Goal: Transaction & Acquisition: Book appointment/travel/reservation

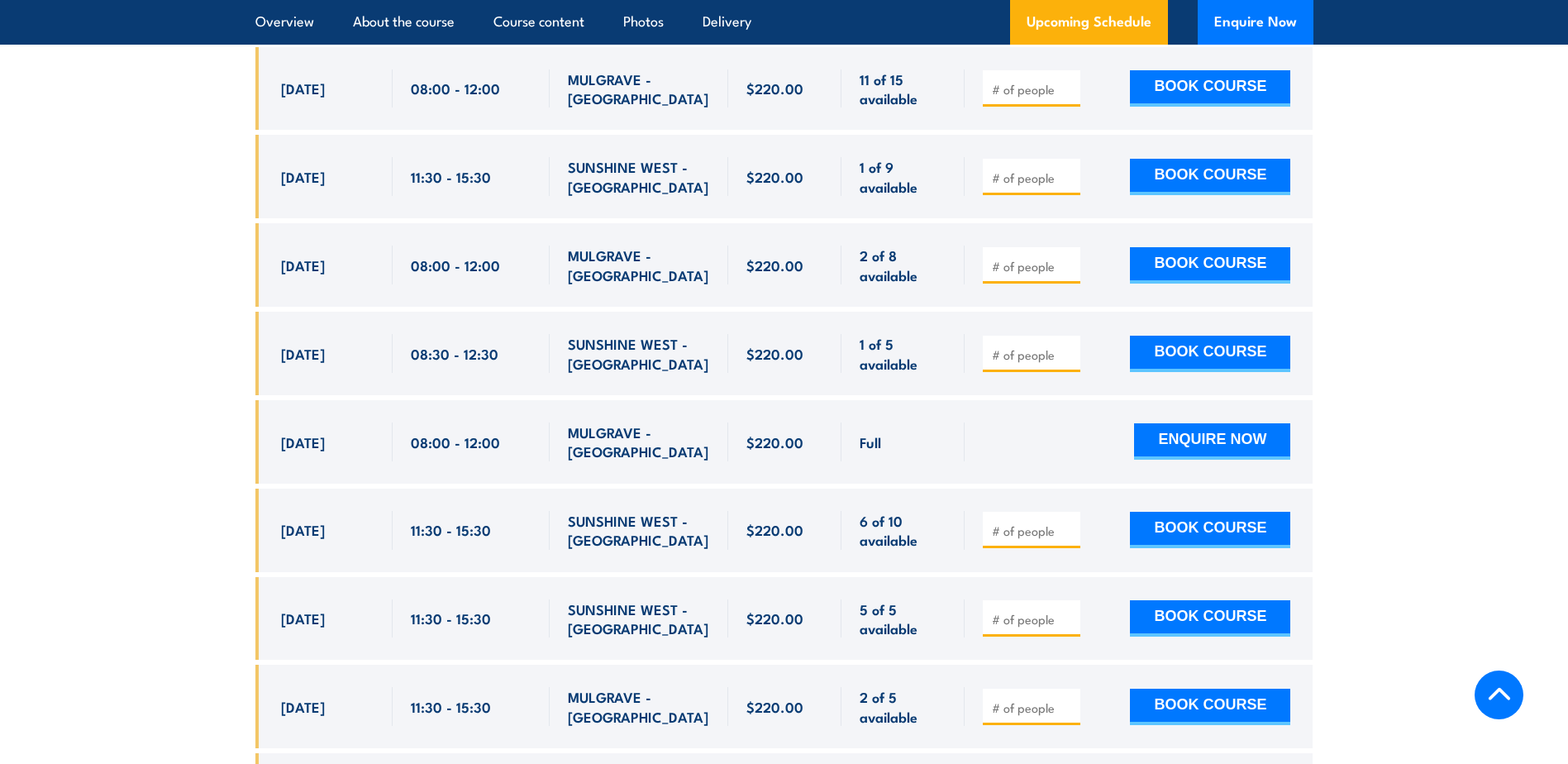
scroll to position [3404, 0]
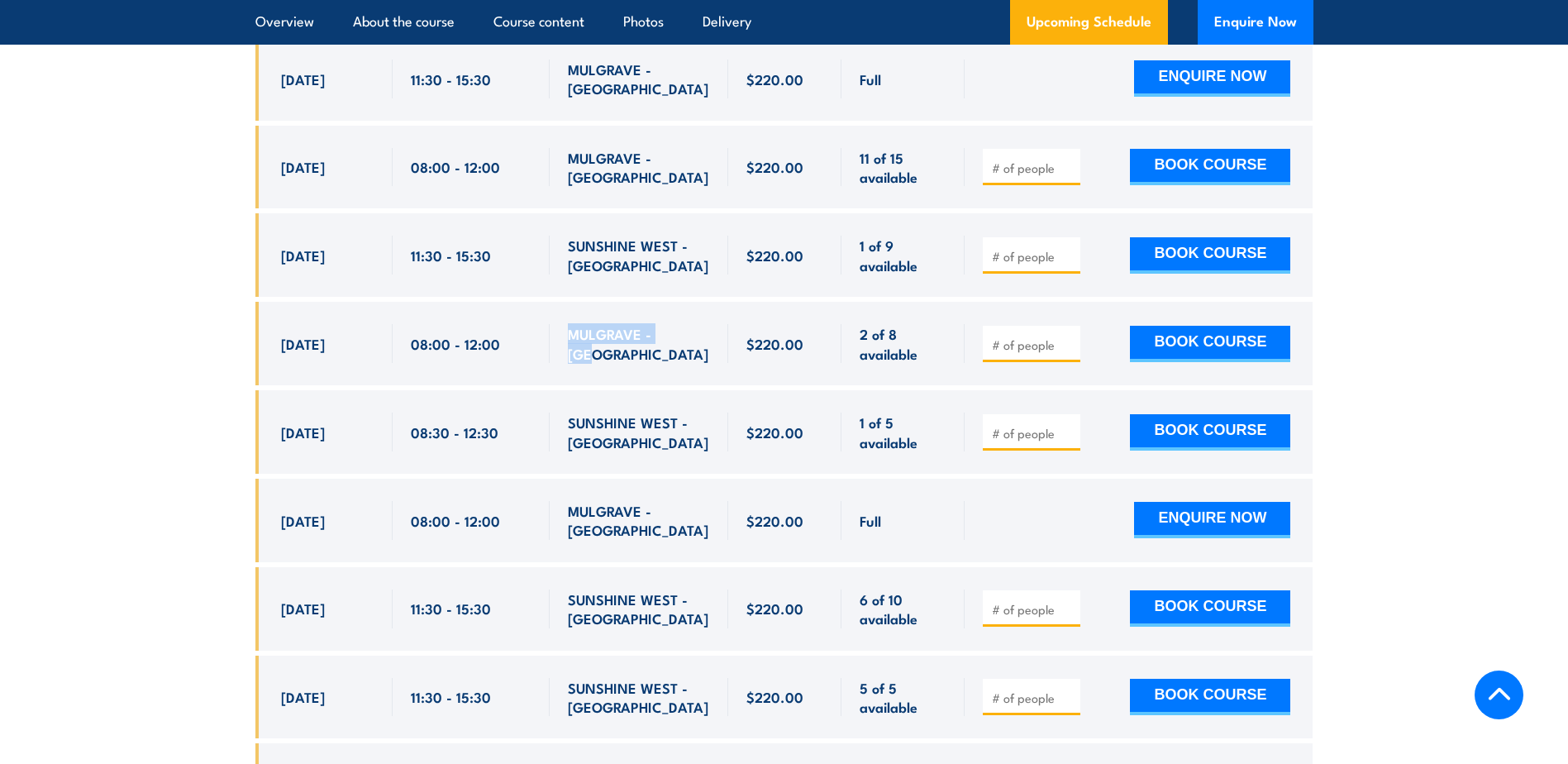
drag, startPoint x: 569, startPoint y: 321, endPoint x: 685, endPoint y: 307, distance: 116.8
click at [685, 324] on div "MULGRAVE - VIC" at bounding box center [639, 343] width 142 height 39
drag, startPoint x: 1192, startPoint y: 317, endPoint x: 1172, endPoint y: 318, distance: 20.0
click at [1172, 325] on button "BOOK COURSE" at bounding box center [1210, 343] width 161 height 36
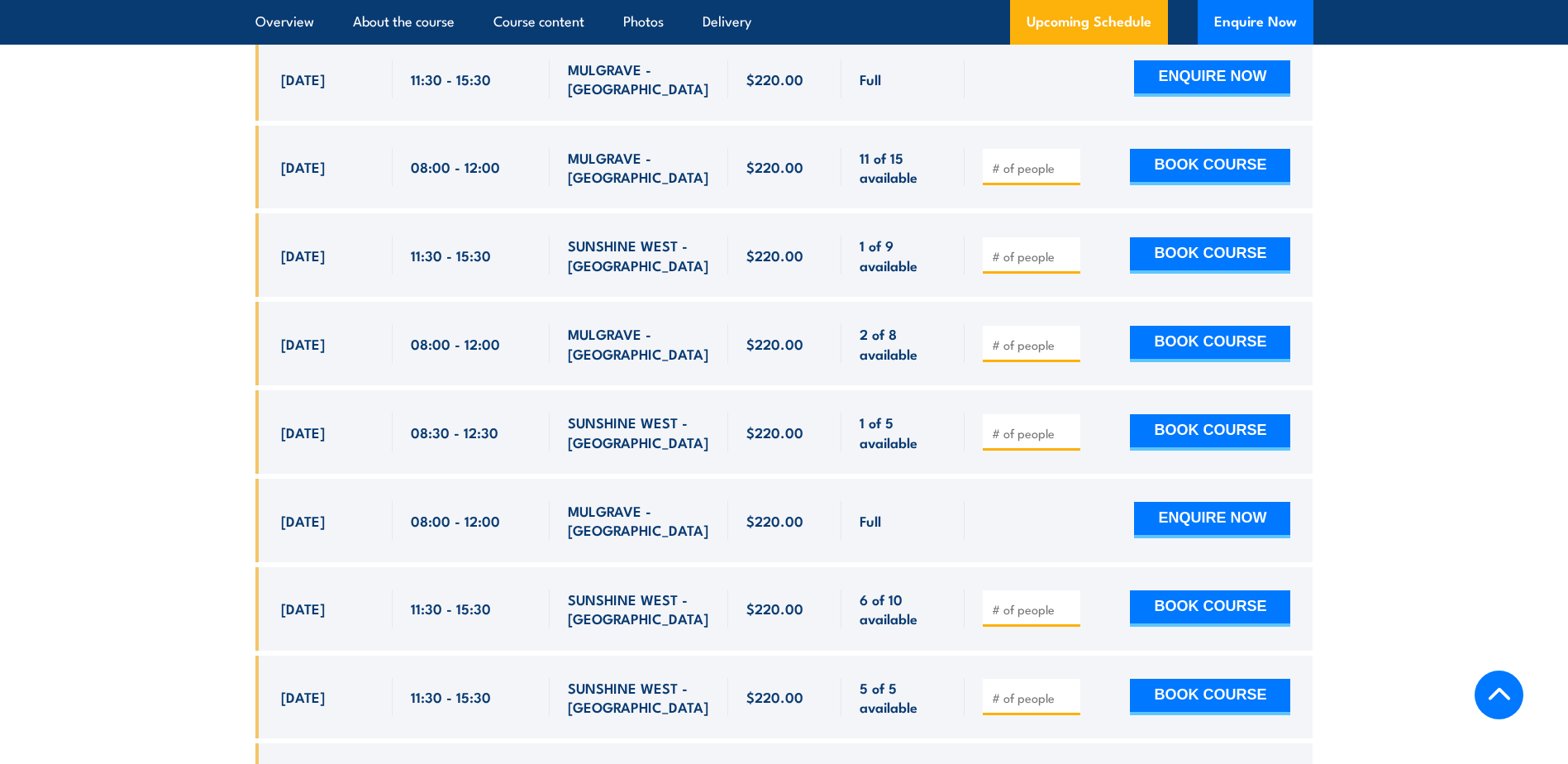
click at [1016, 336] on input "number" at bounding box center [1034, 344] width 82 height 17
type input "1"
click at [216, 314] on section "UPCOMING SCHEDULE FOR - "Fire Warden Training" 29/08/2025 25/02/2026 1" at bounding box center [784, 713] width 1568 height 2039
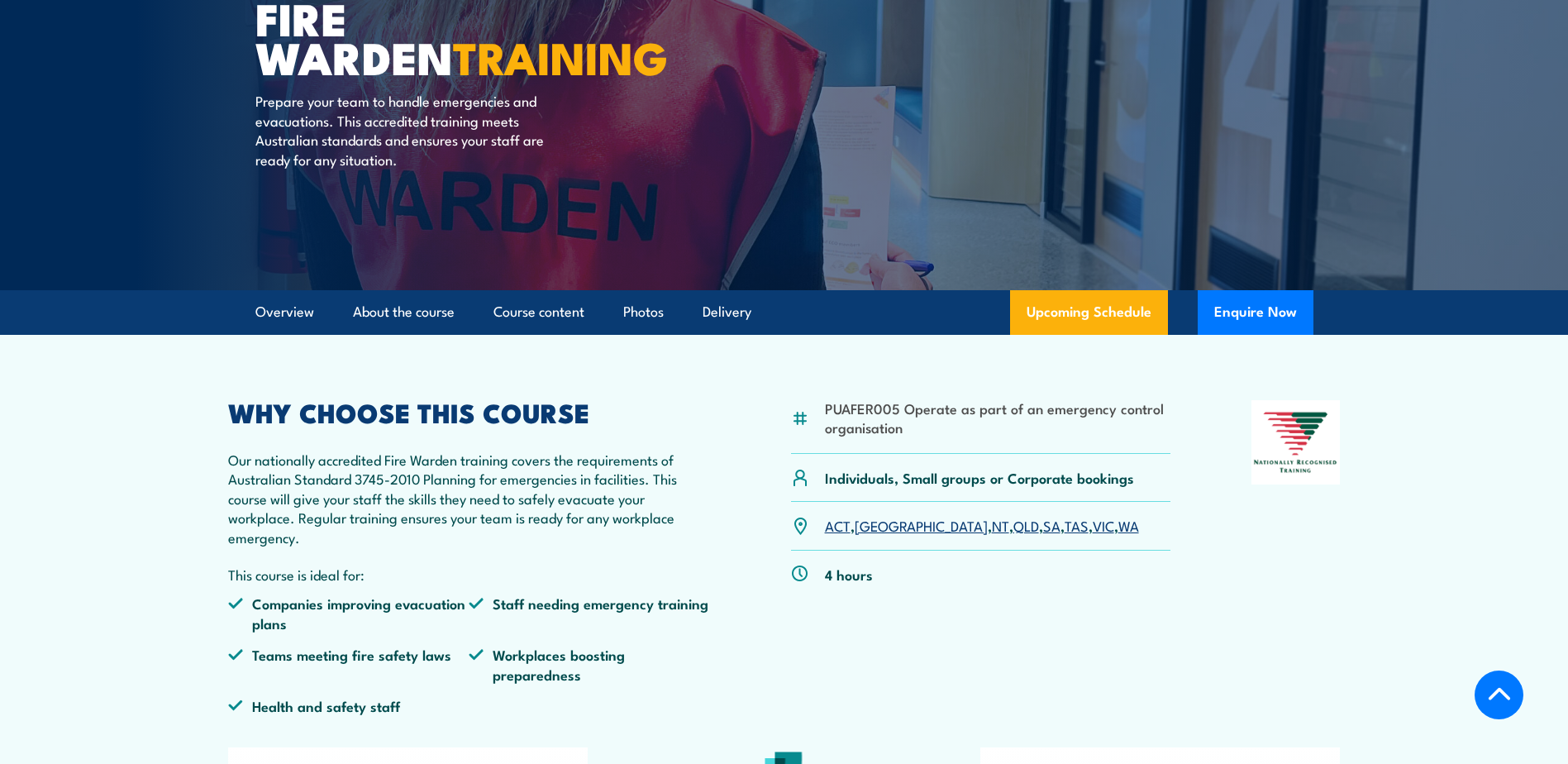
scroll to position [181, 0]
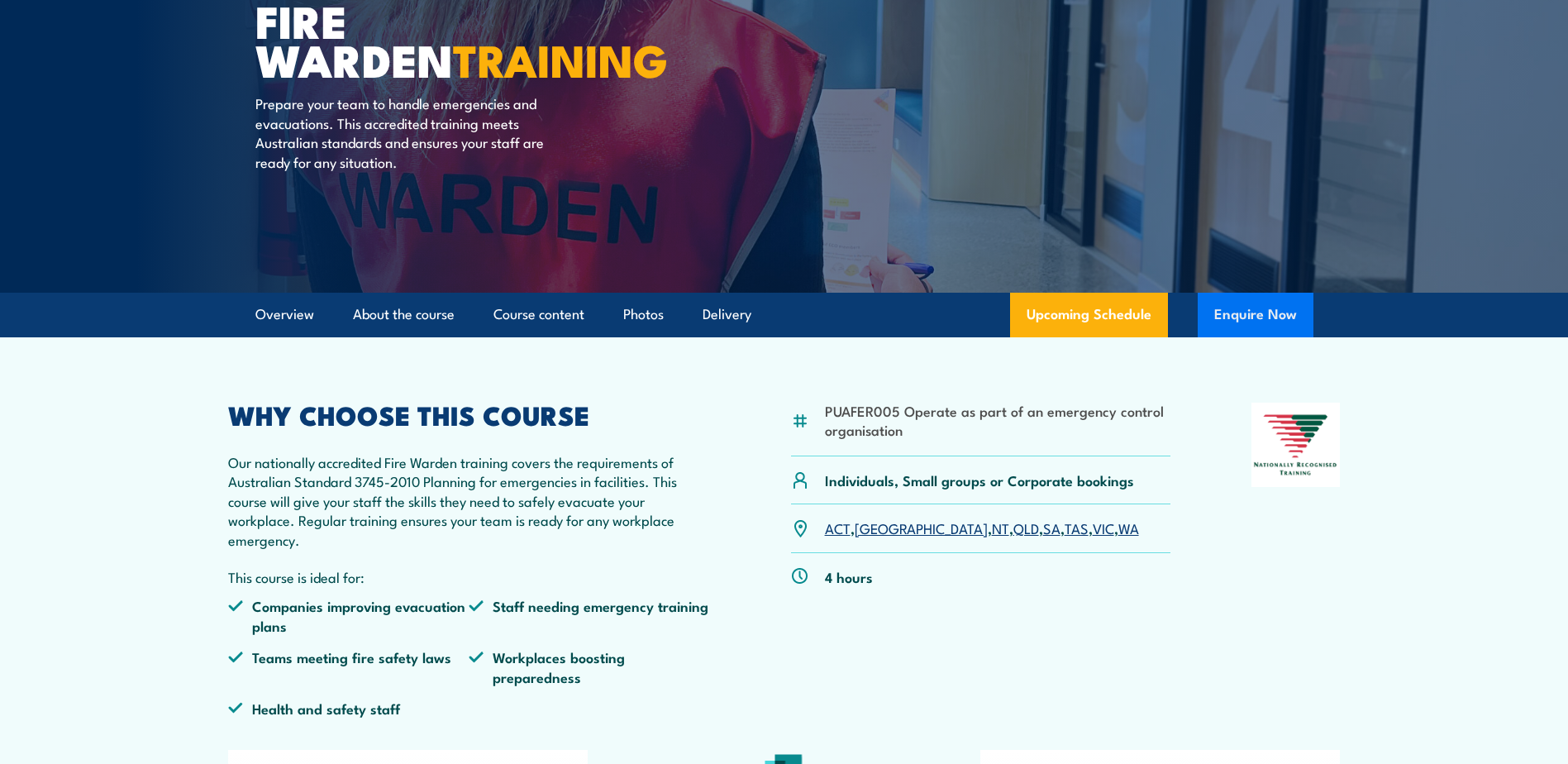
drag, startPoint x: 1280, startPoint y: 307, endPoint x: 1216, endPoint y: 311, distance: 64.1
click at [1216, 311] on button "Enquire Now" at bounding box center [1256, 315] width 116 height 45
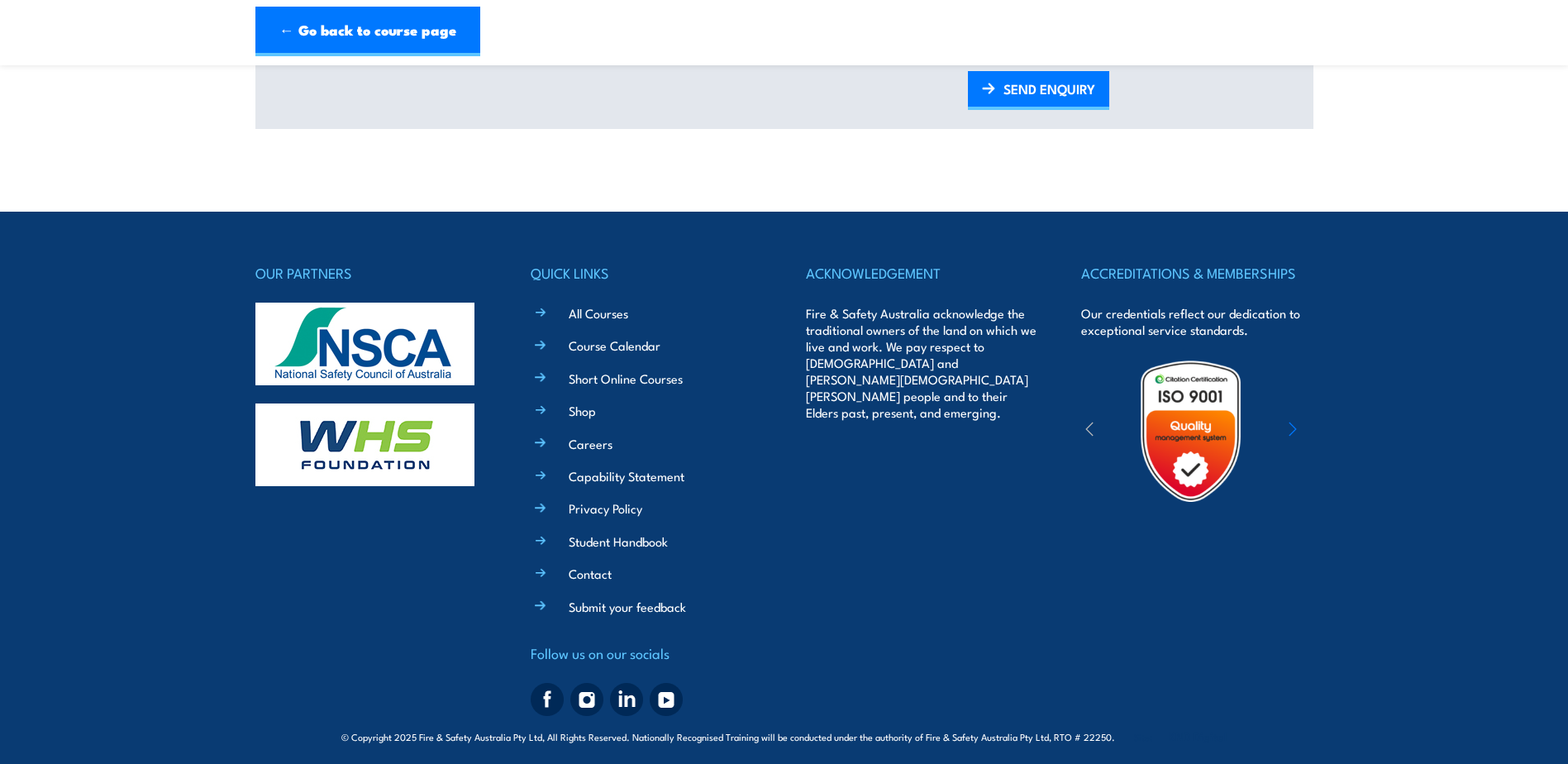
scroll to position [1036, 0]
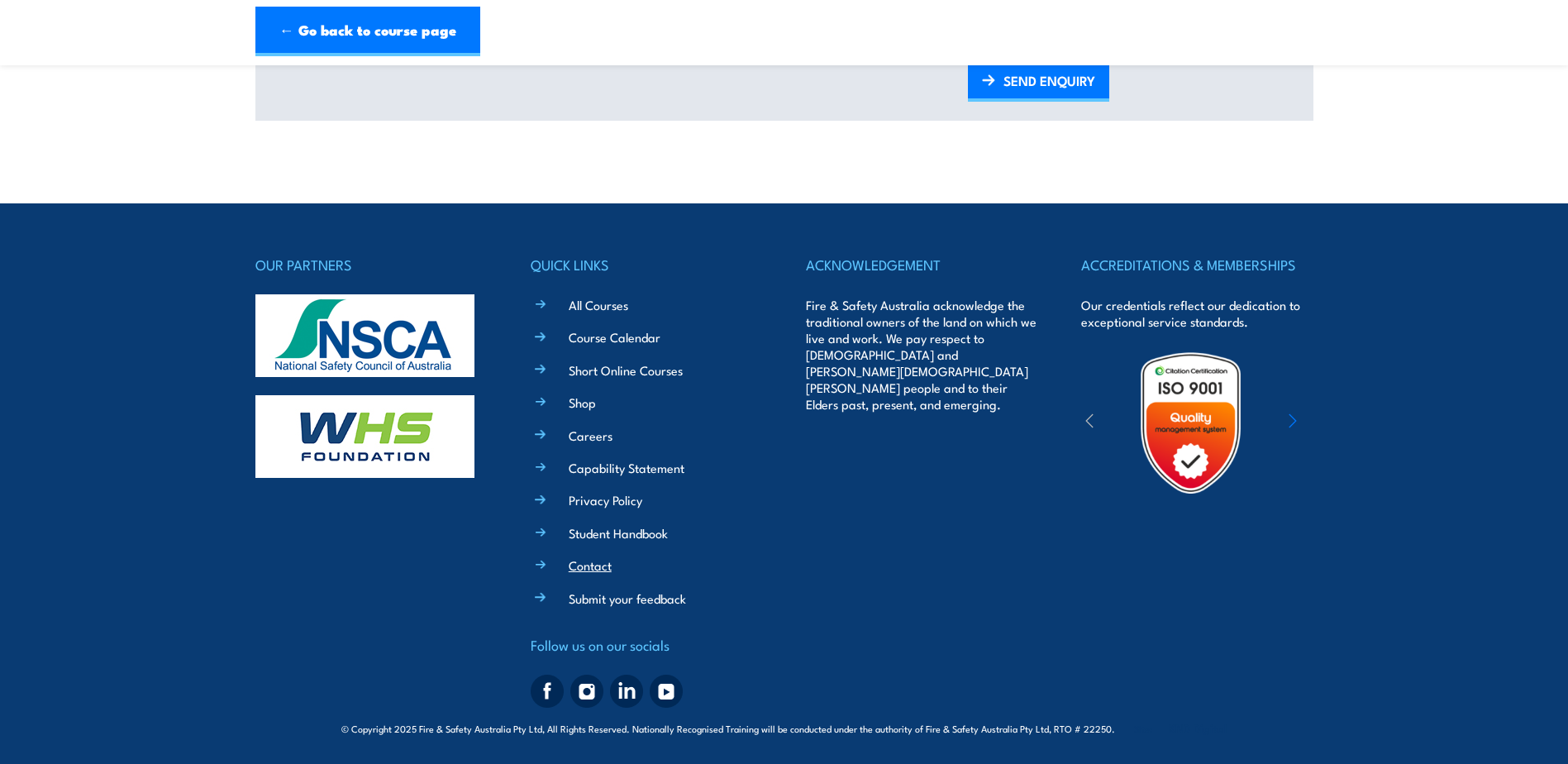
click at [600, 571] on link "Contact" at bounding box center [590, 565] width 43 height 18
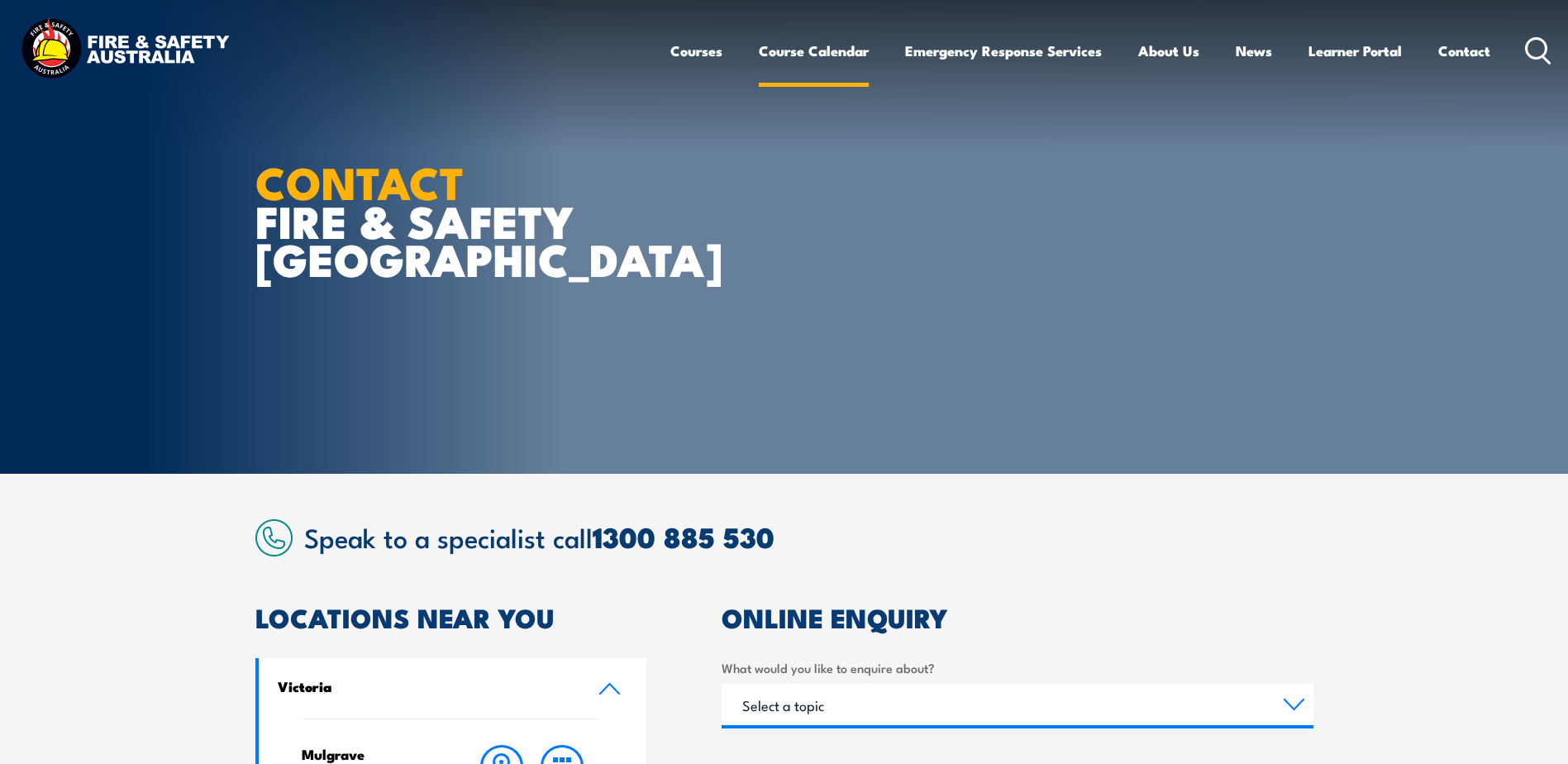
click at [819, 49] on link "Course Calendar" at bounding box center [813, 51] width 110 height 44
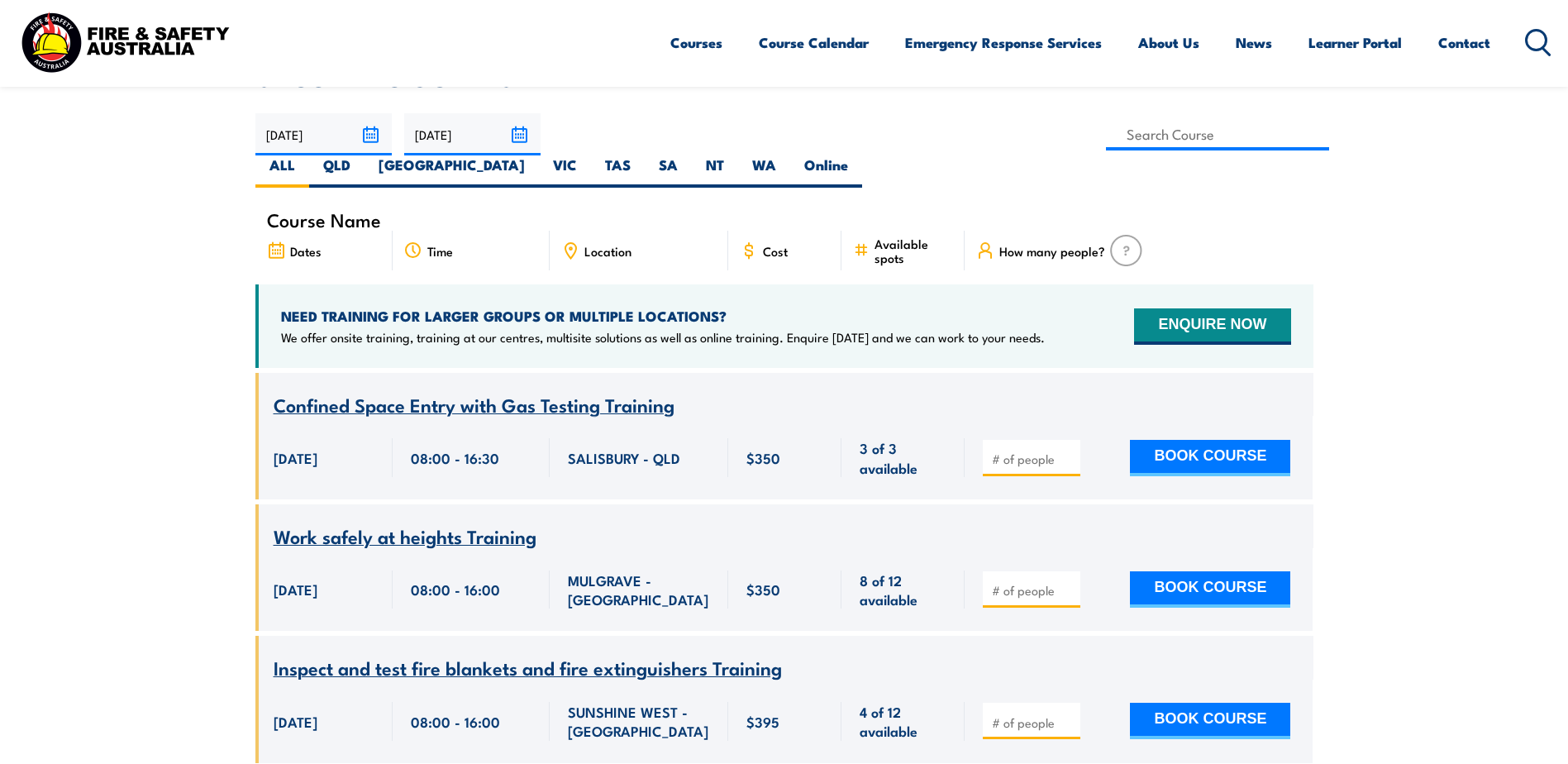
scroll to position [496, 0]
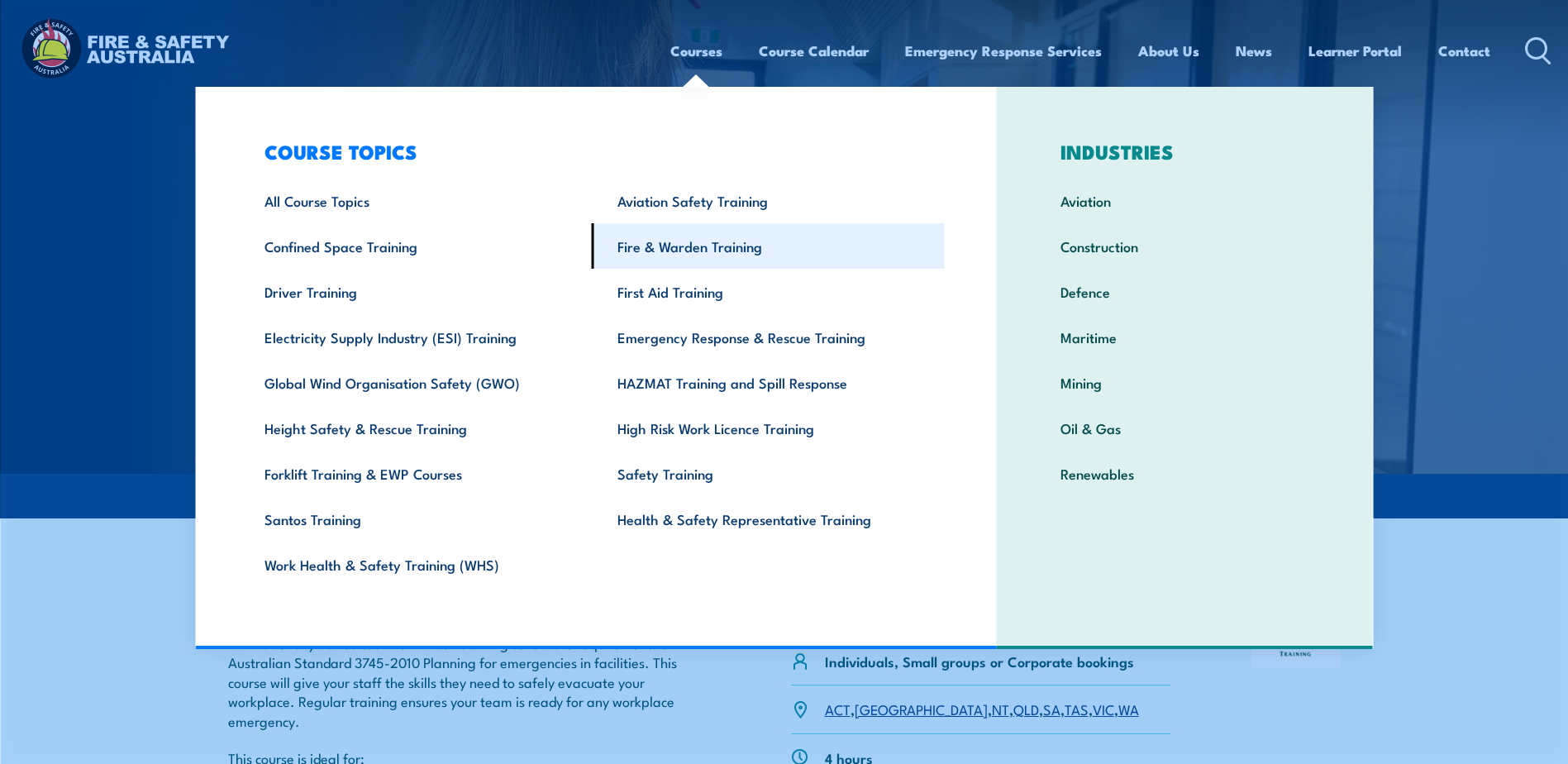
click at [686, 246] on link "Fire & Warden Training" at bounding box center [769, 246] width 353 height 46
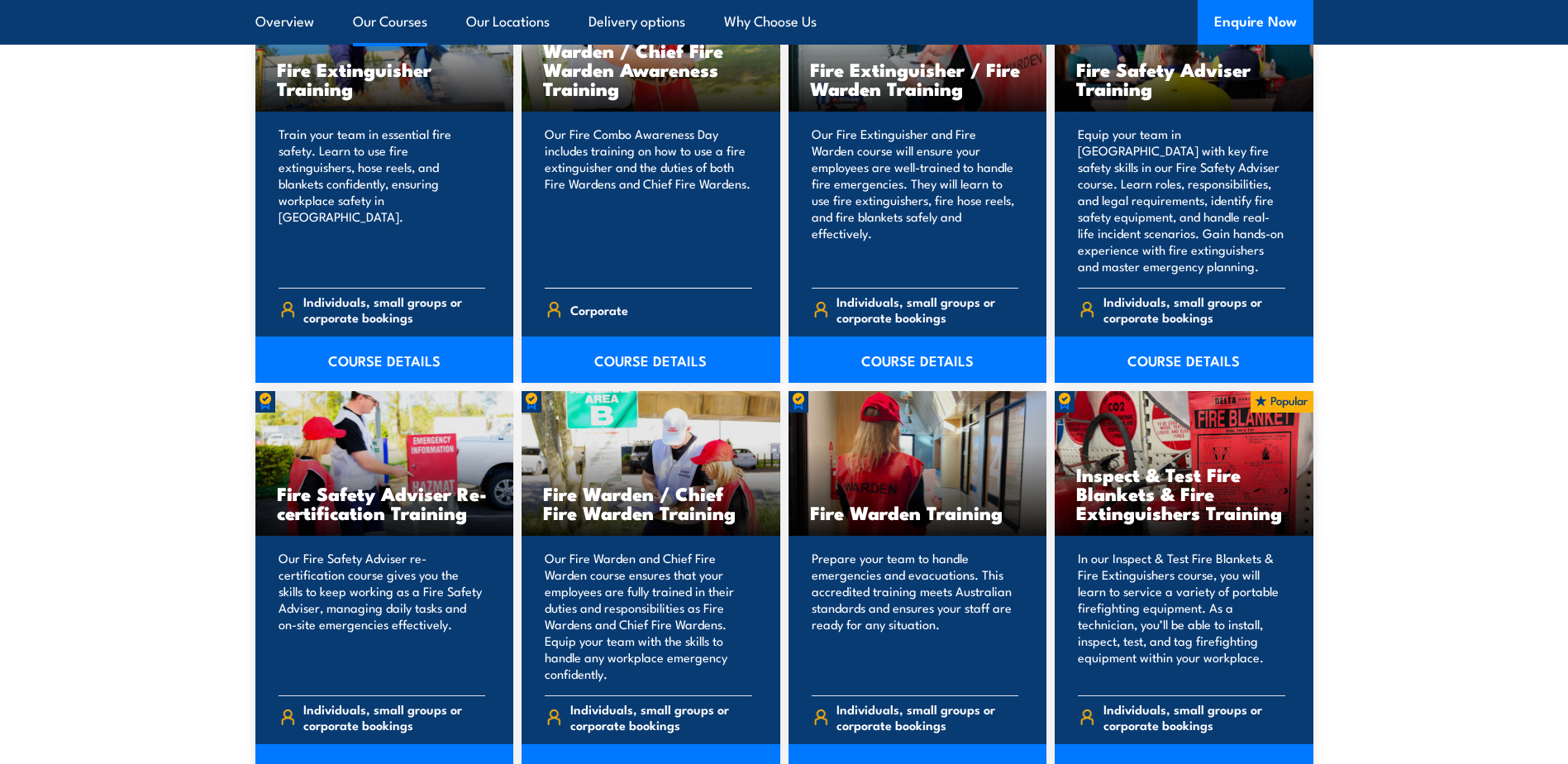
scroll to position [1901, 0]
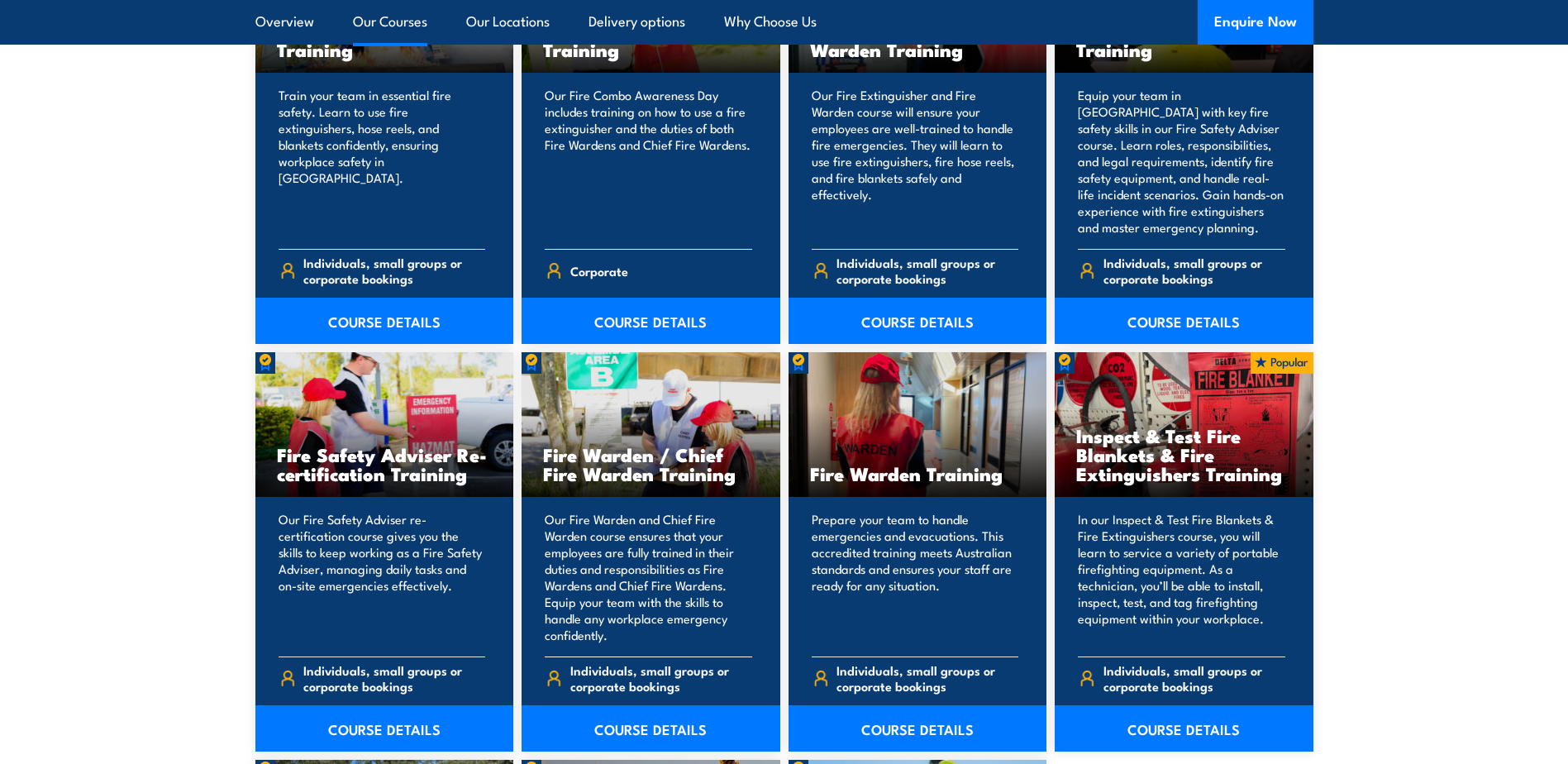
drag, startPoint x: 624, startPoint y: 558, endPoint x: 617, endPoint y: 687, distance: 129.2
click at [617, 687] on span "Individuals, small groups or corporate bookings" at bounding box center [661, 678] width 182 height 32
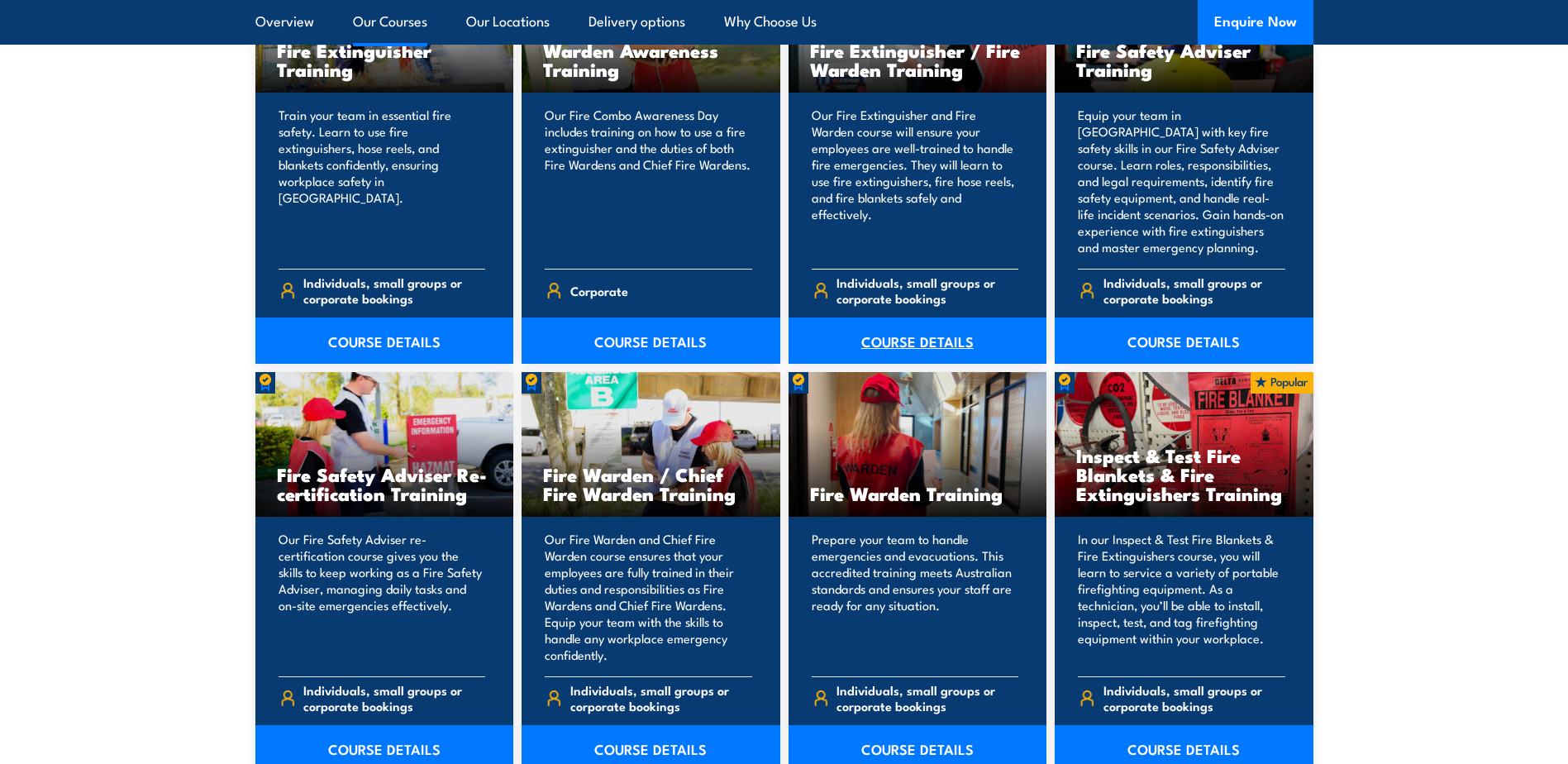
scroll to position [2066, 0]
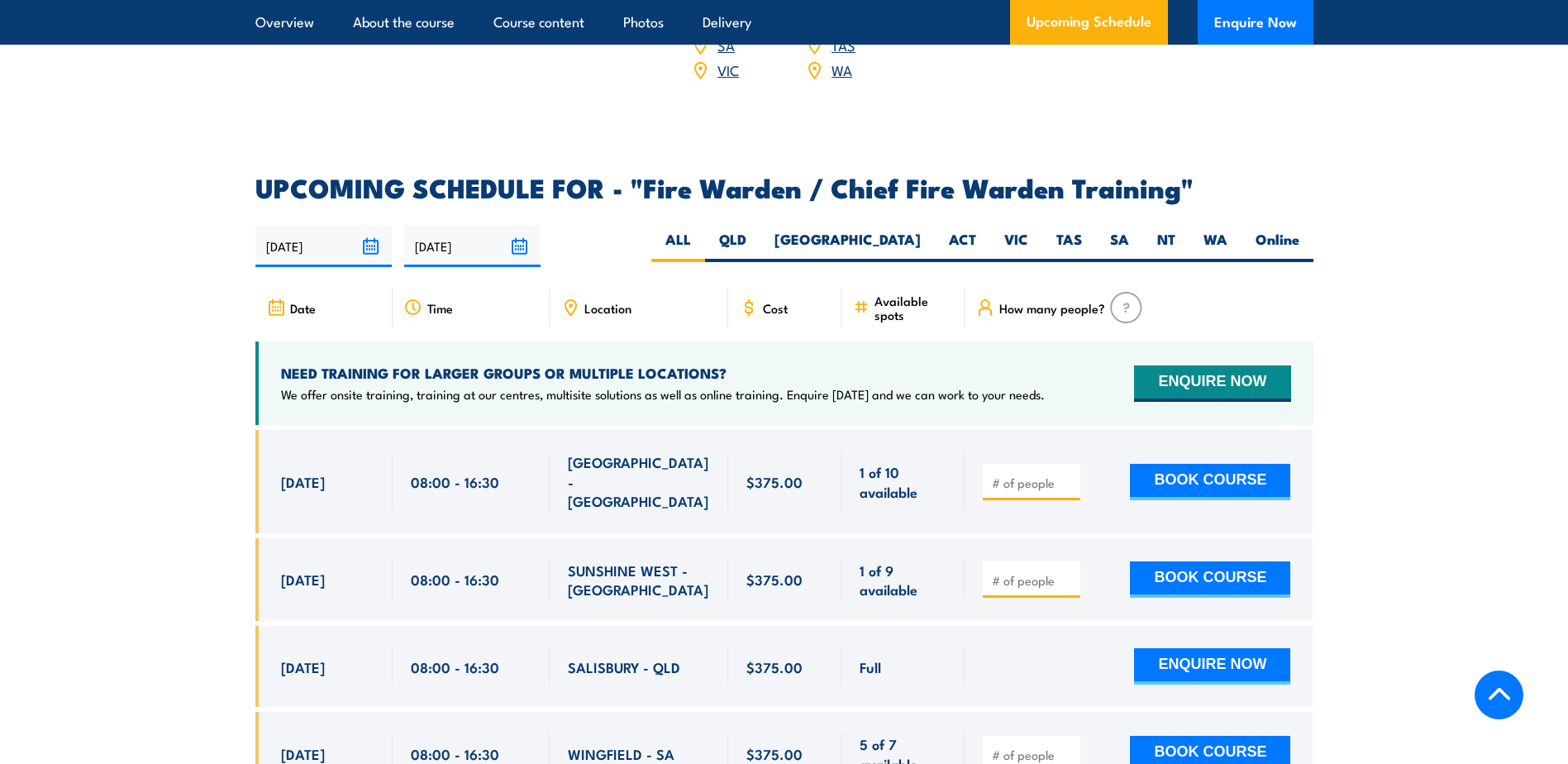
scroll to position [2810, 0]
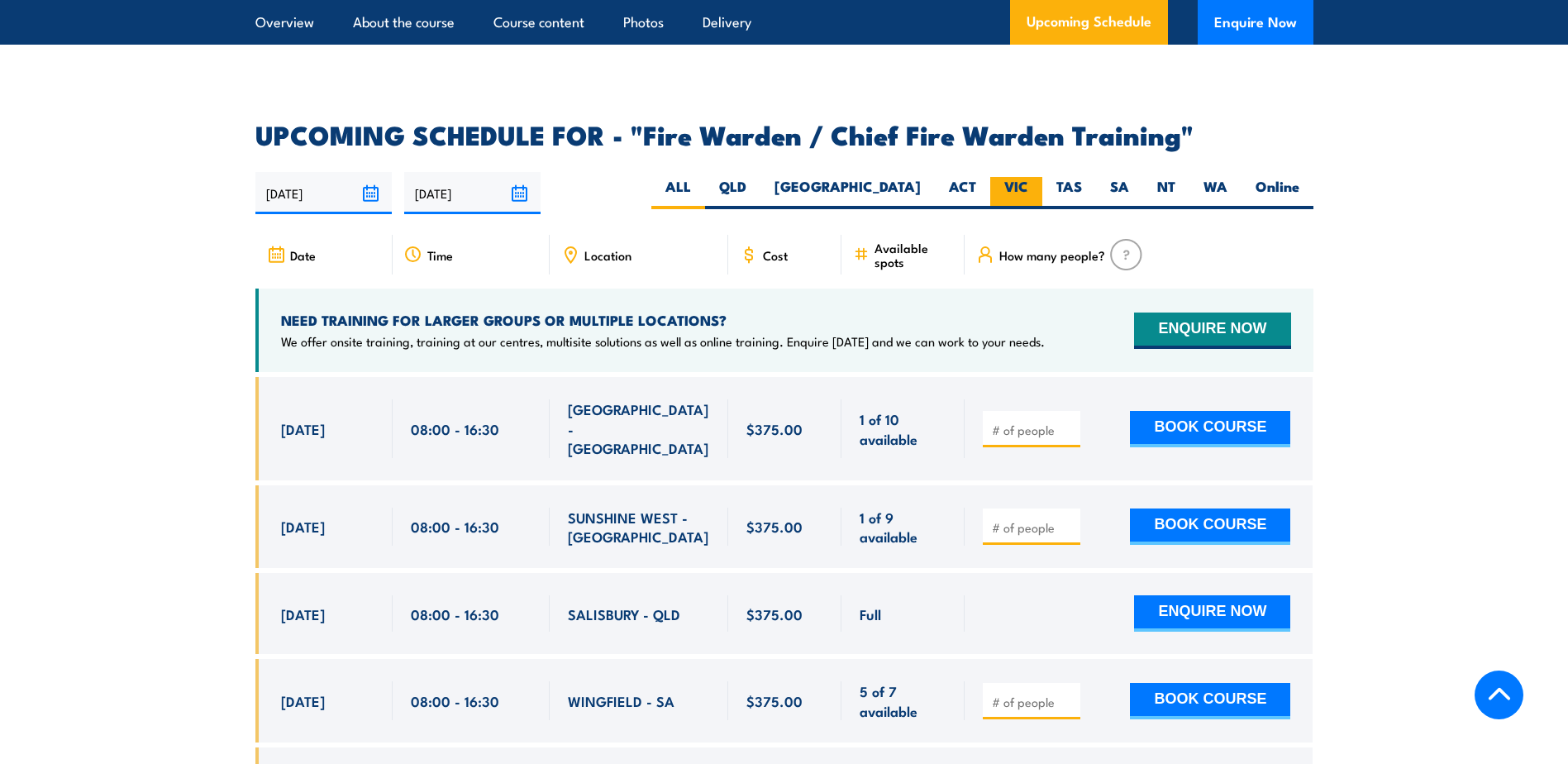
click at [1007, 177] on label "VIC" at bounding box center [1016, 193] width 52 height 32
click at [1028, 177] on input "VIC" at bounding box center [1034, 182] width 11 height 11
radio input "true"
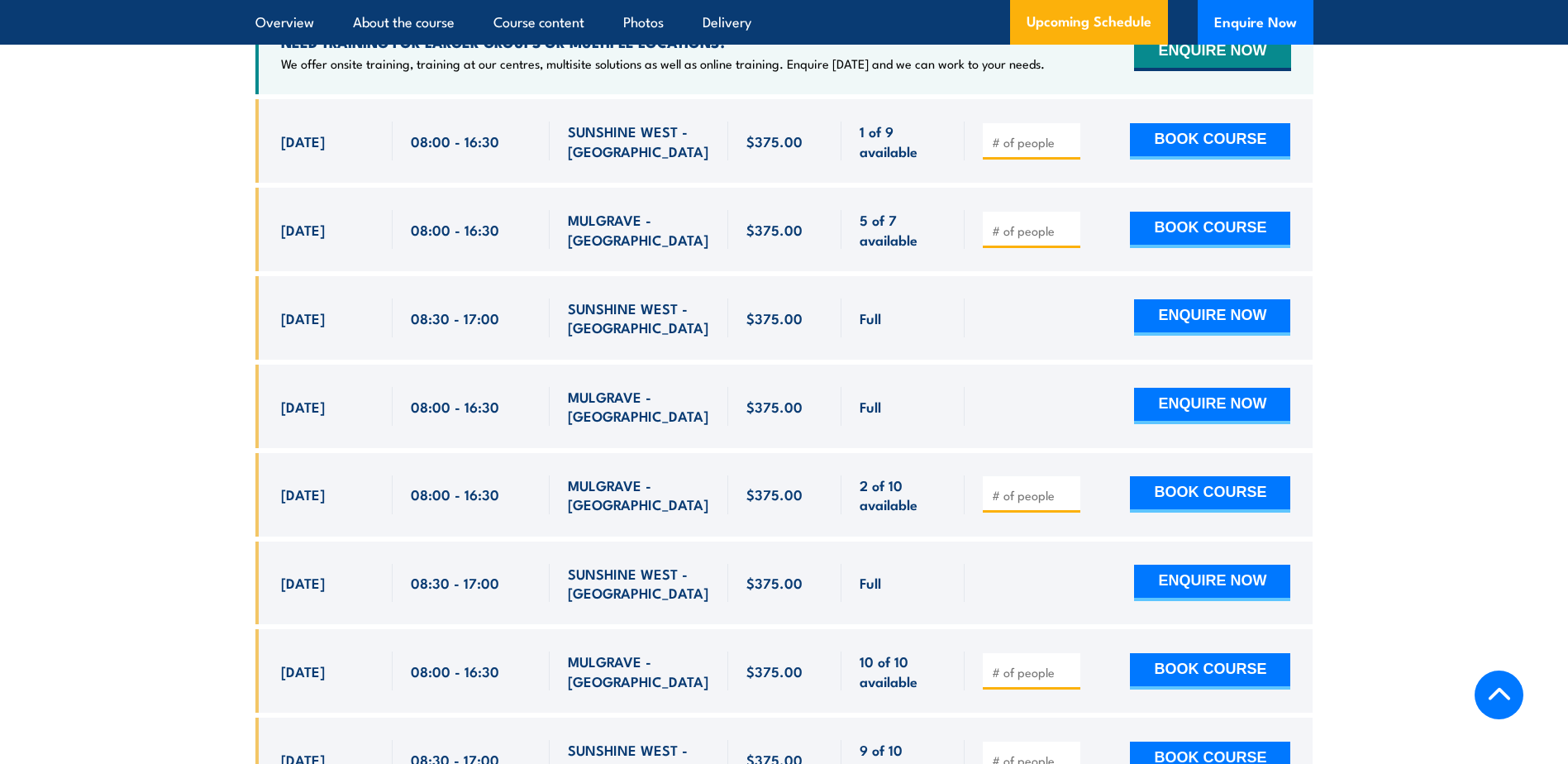
scroll to position [3058, 0]
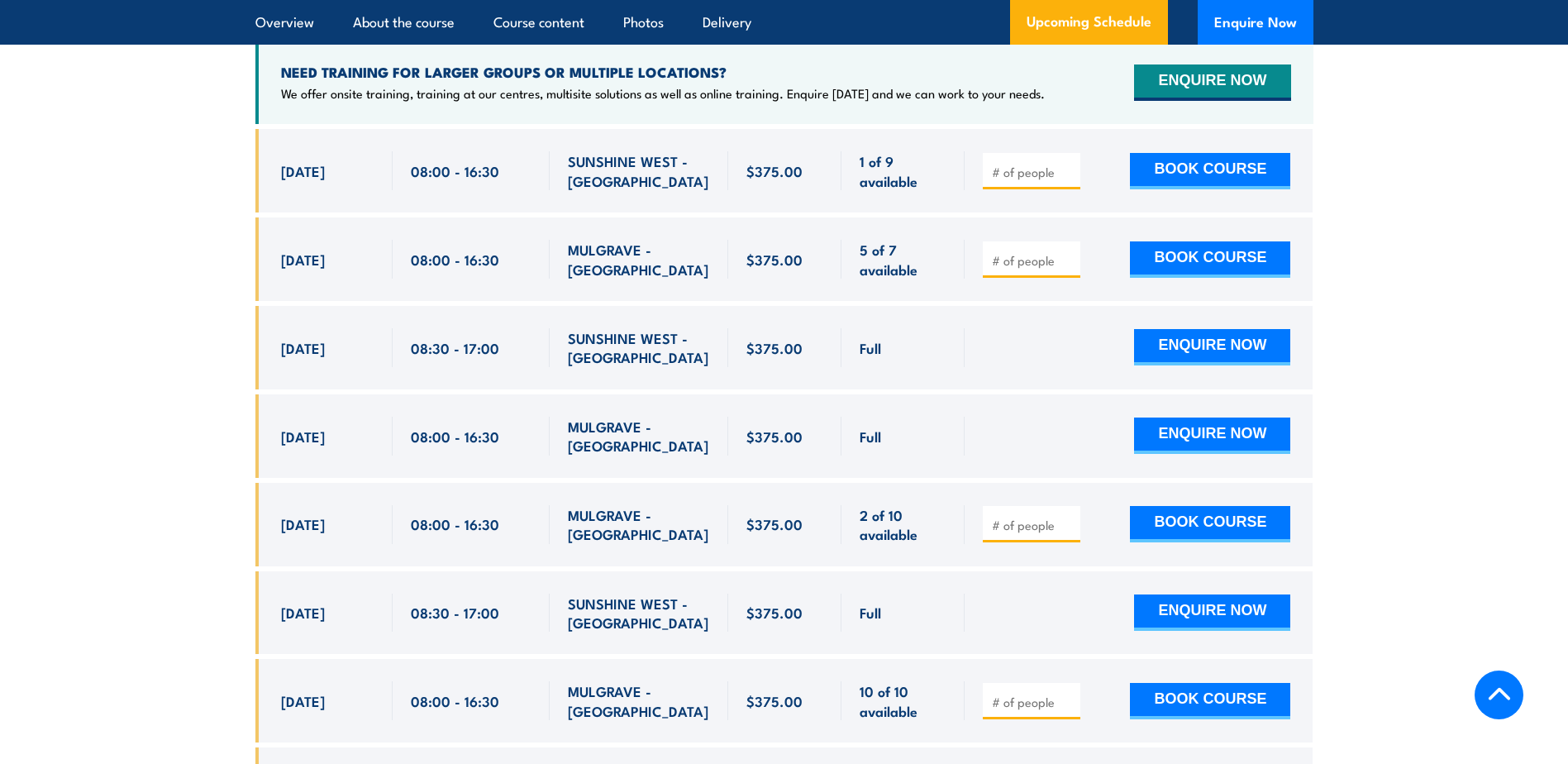
click at [1039, 252] on input "number" at bounding box center [1034, 260] width 82 height 17
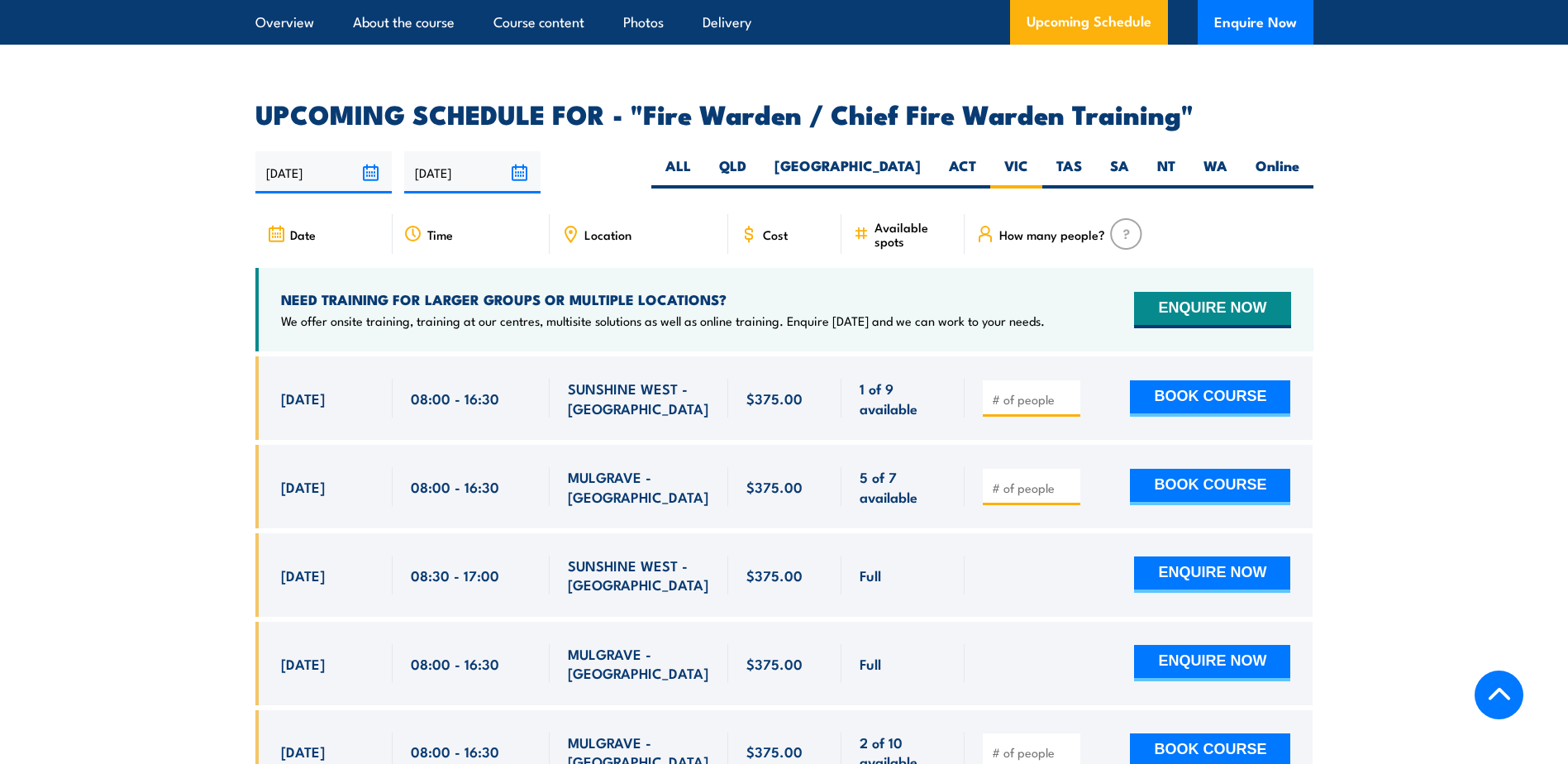
scroll to position [2810, 0]
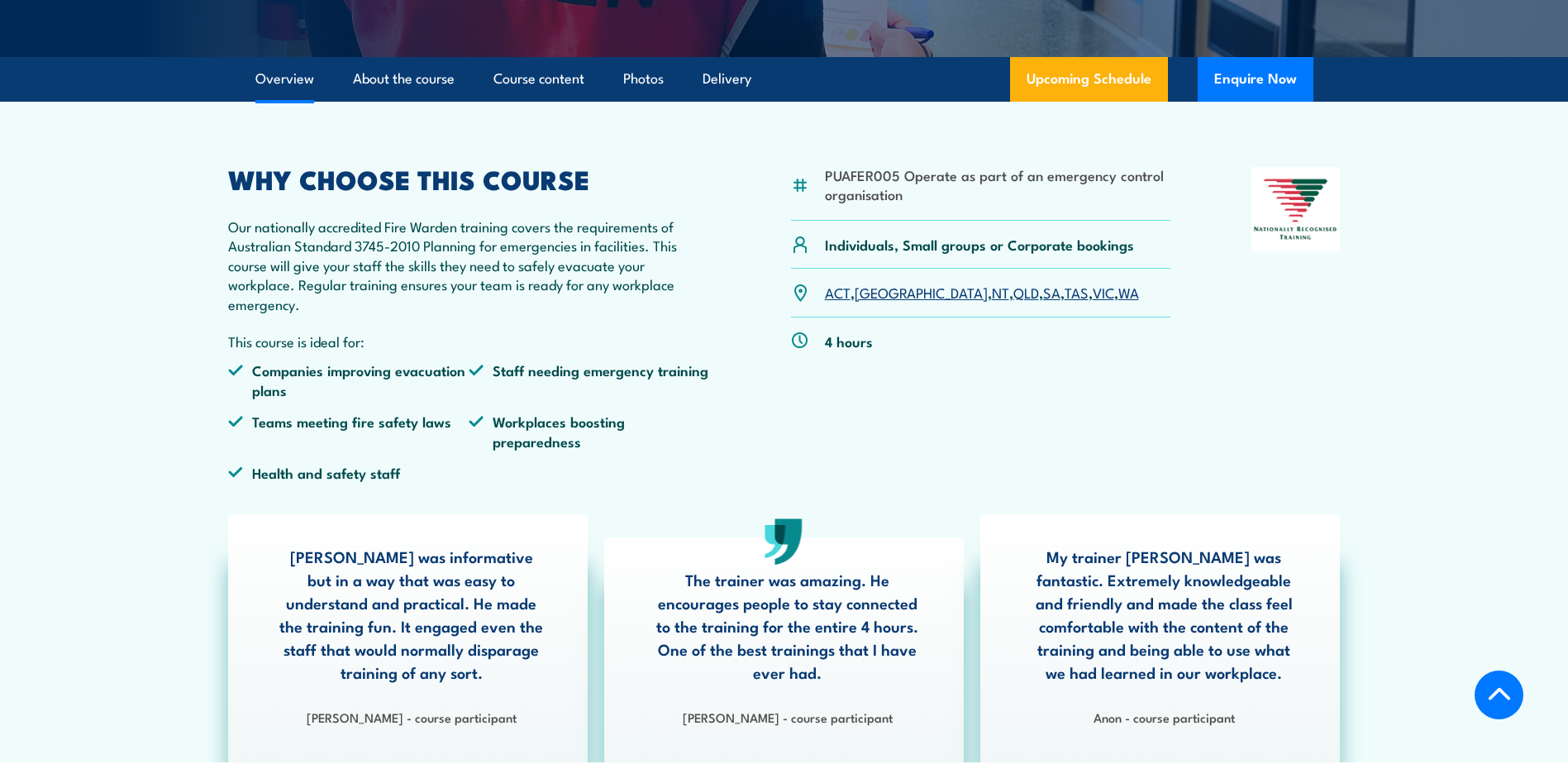
scroll to position [413, 0]
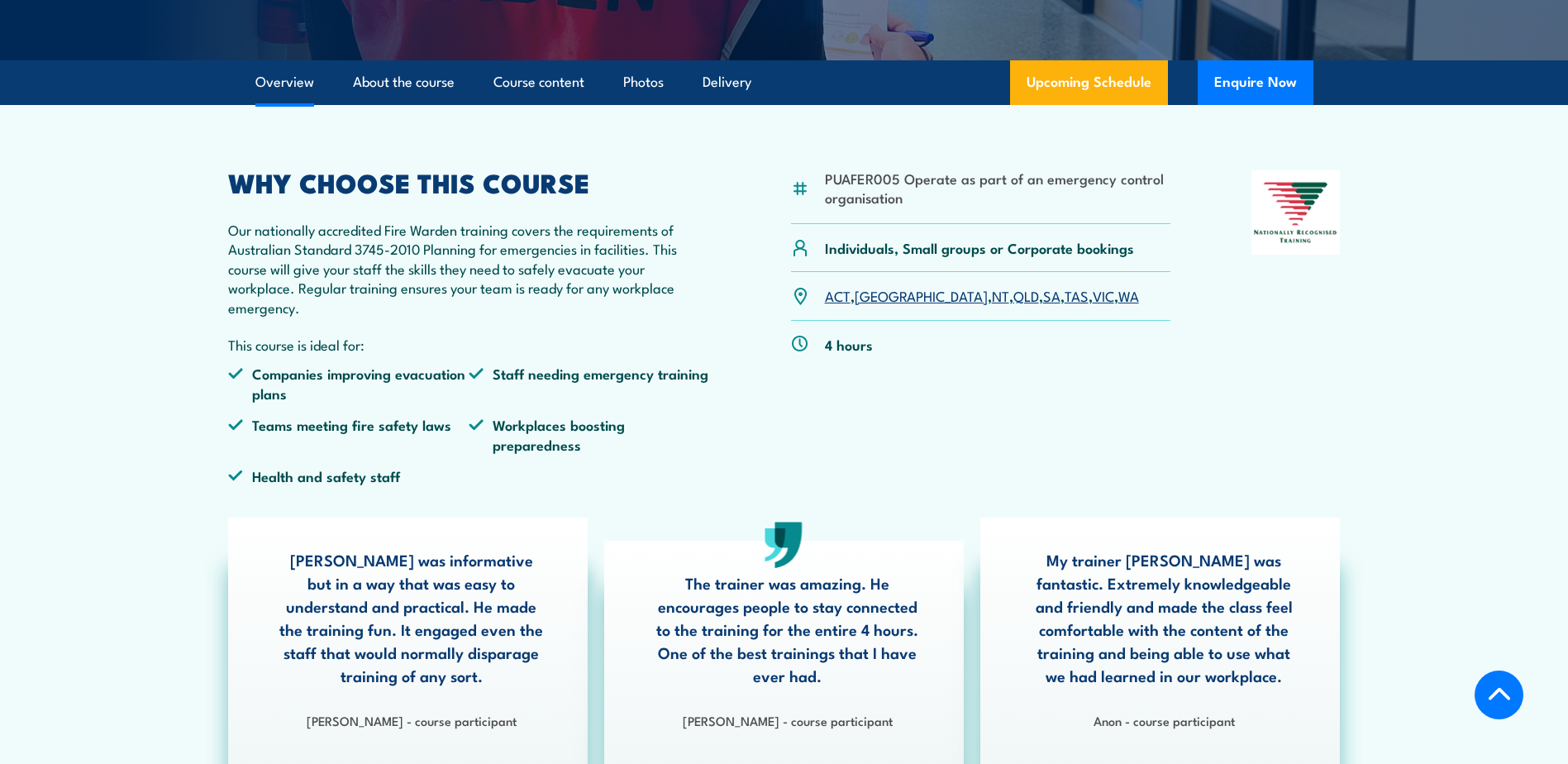
click at [1092, 296] on link "VIC" at bounding box center [1103, 295] width 21 height 20
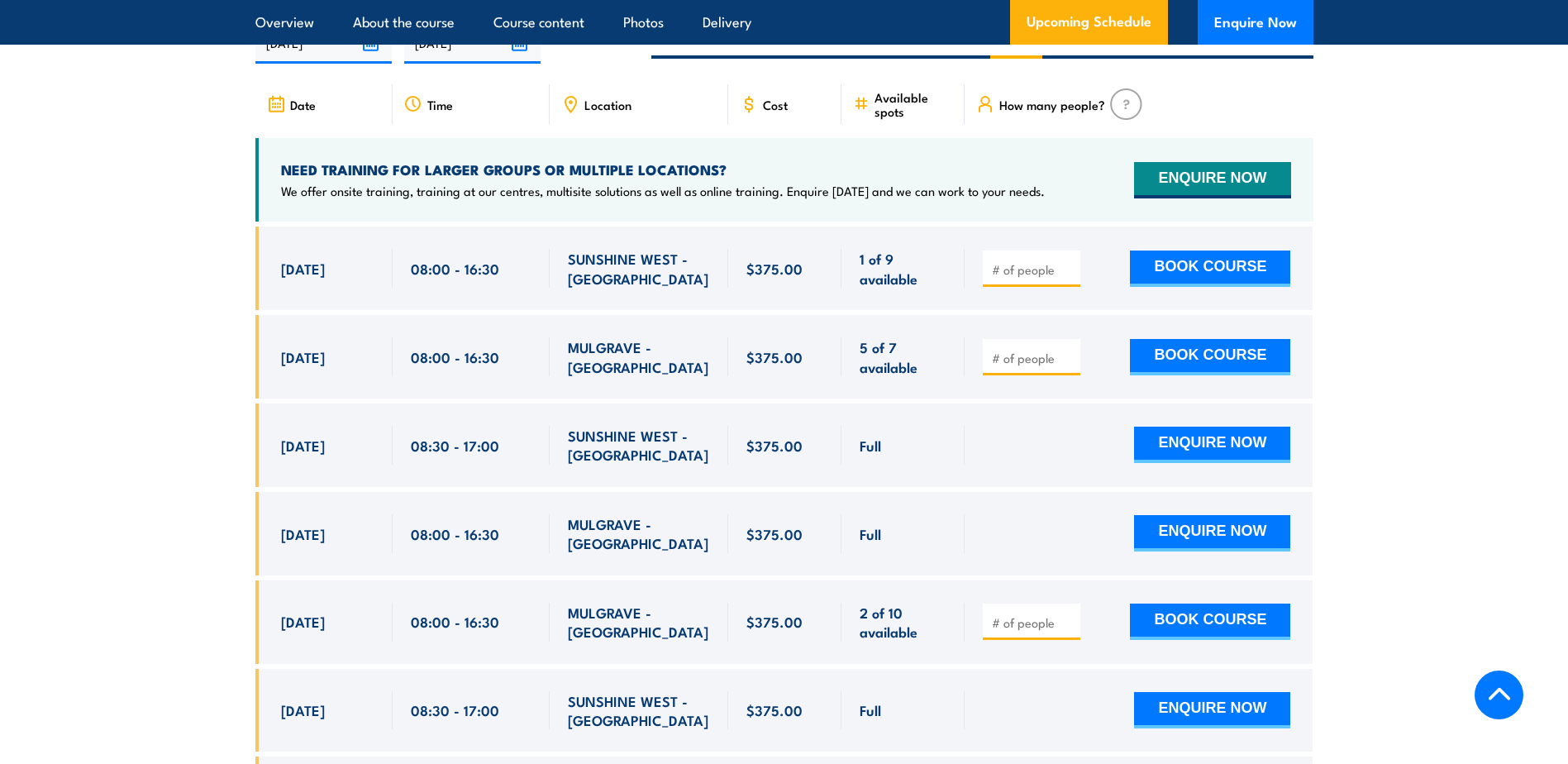
scroll to position [2975, 0]
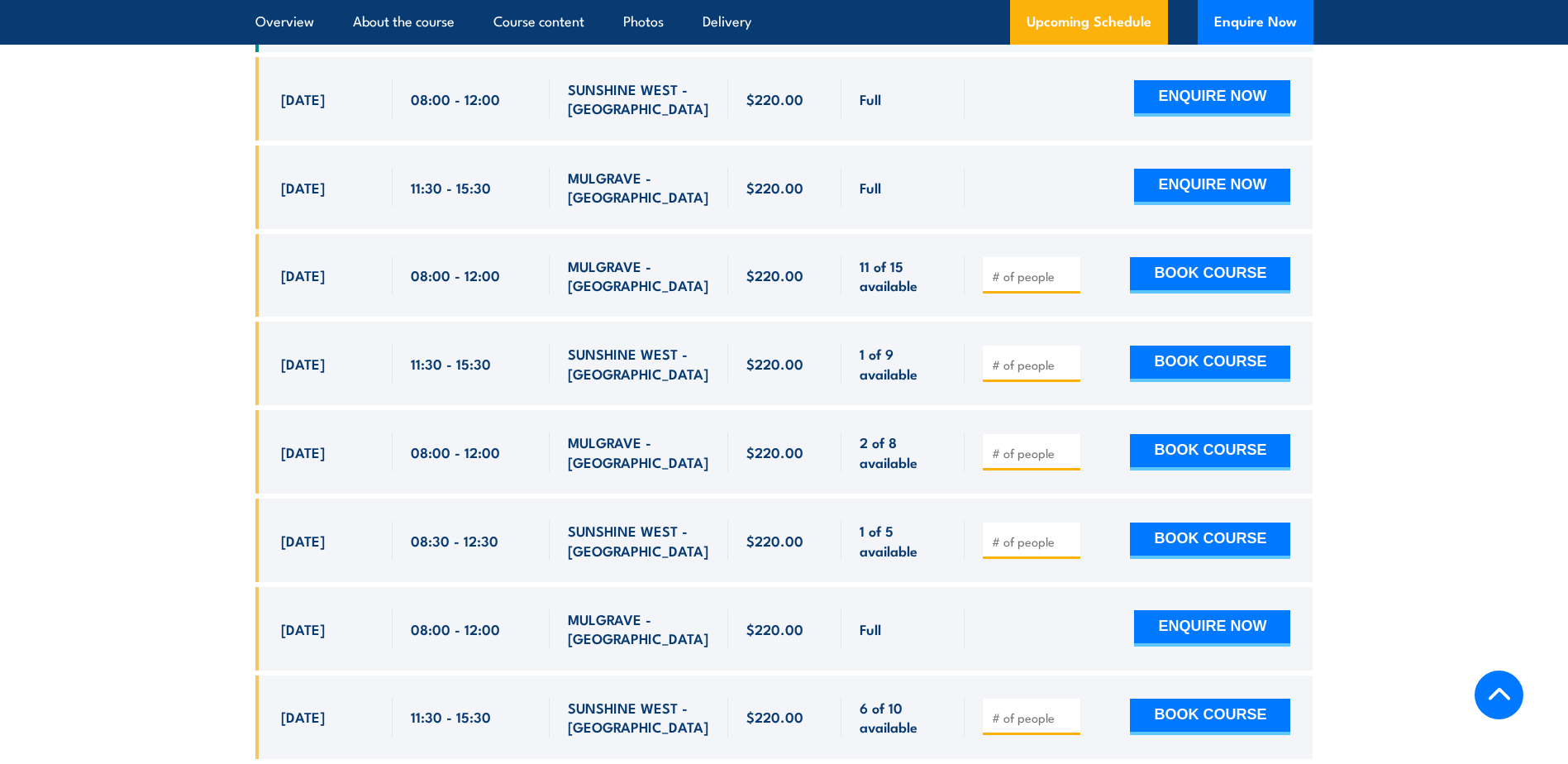
scroll to position [3321, 0]
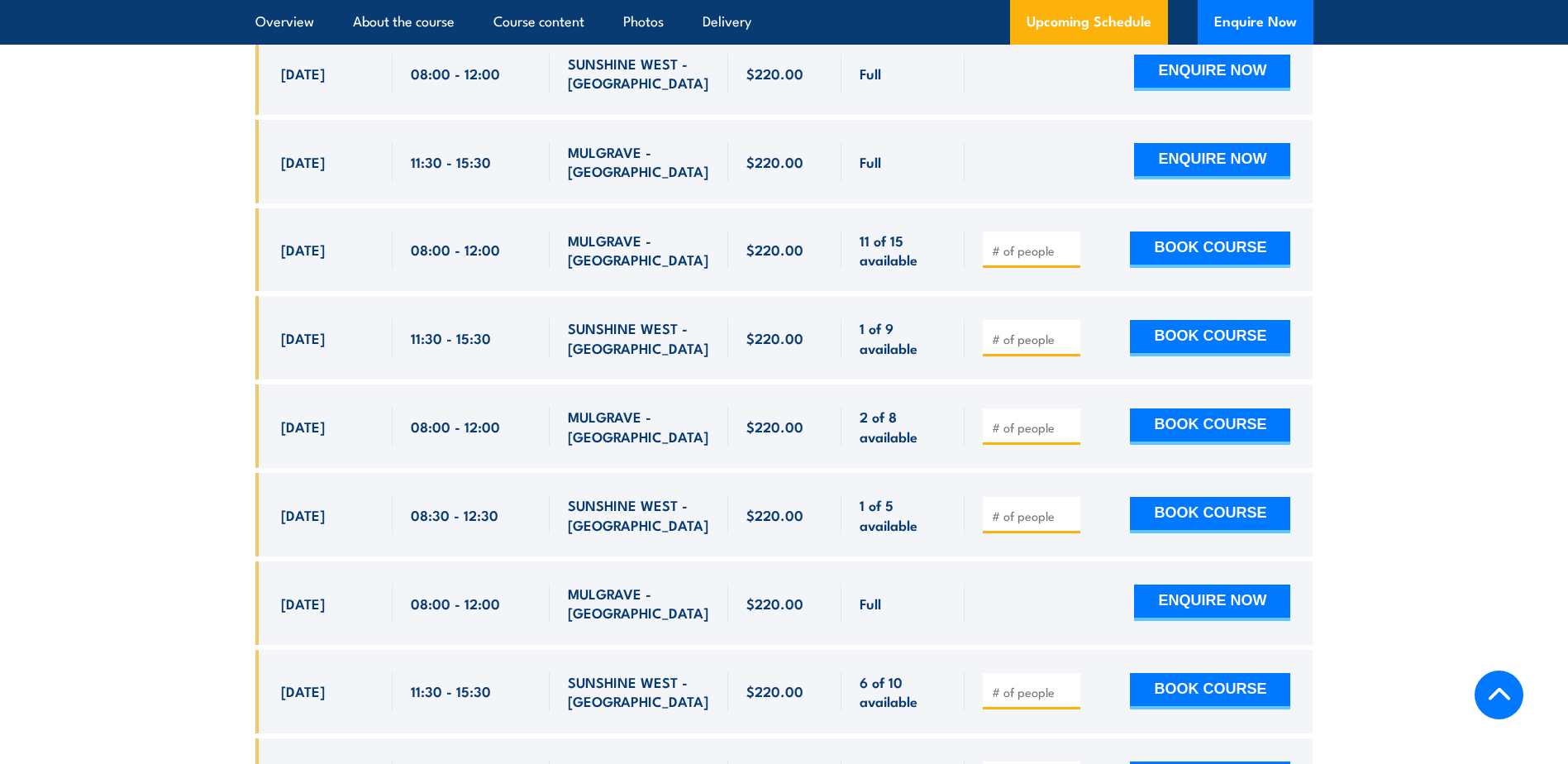
click at [1047, 419] on input "number" at bounding box center [1034, 427] width 82 height 17
click at [1035, 419] on input "number" at bounding box center [1034, 427] width 82 height 17
type input "1"
click at [1178, 408] on button "BOOK COURSE" at bounding box center [1210, 425] width 161 height 36
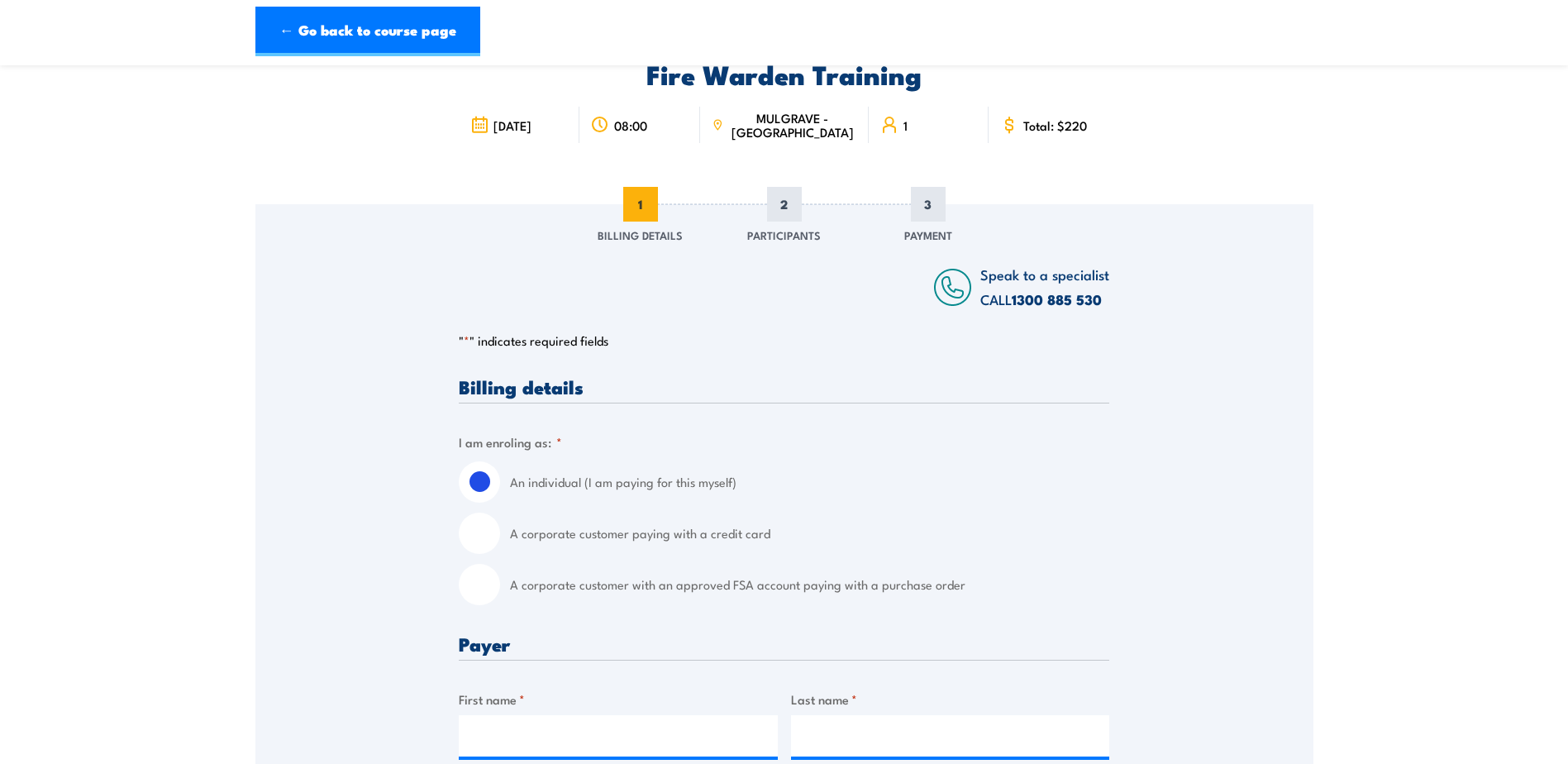
scroll to position [165, 0]
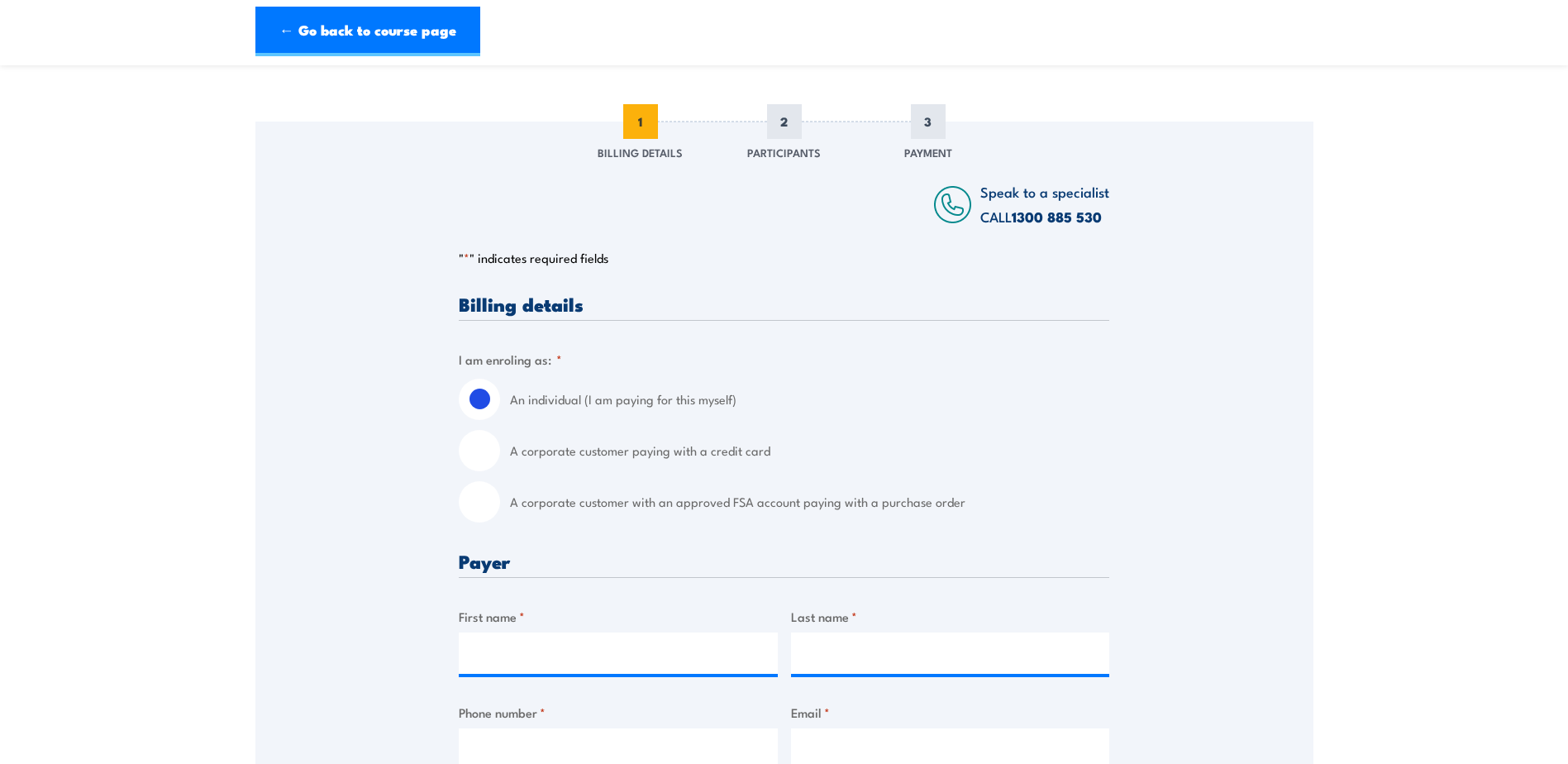
click at [477, 449] on input "A corporate customer paying with a credit card" at bounding box center [479, 450] width 41 height 41
radio input "true"
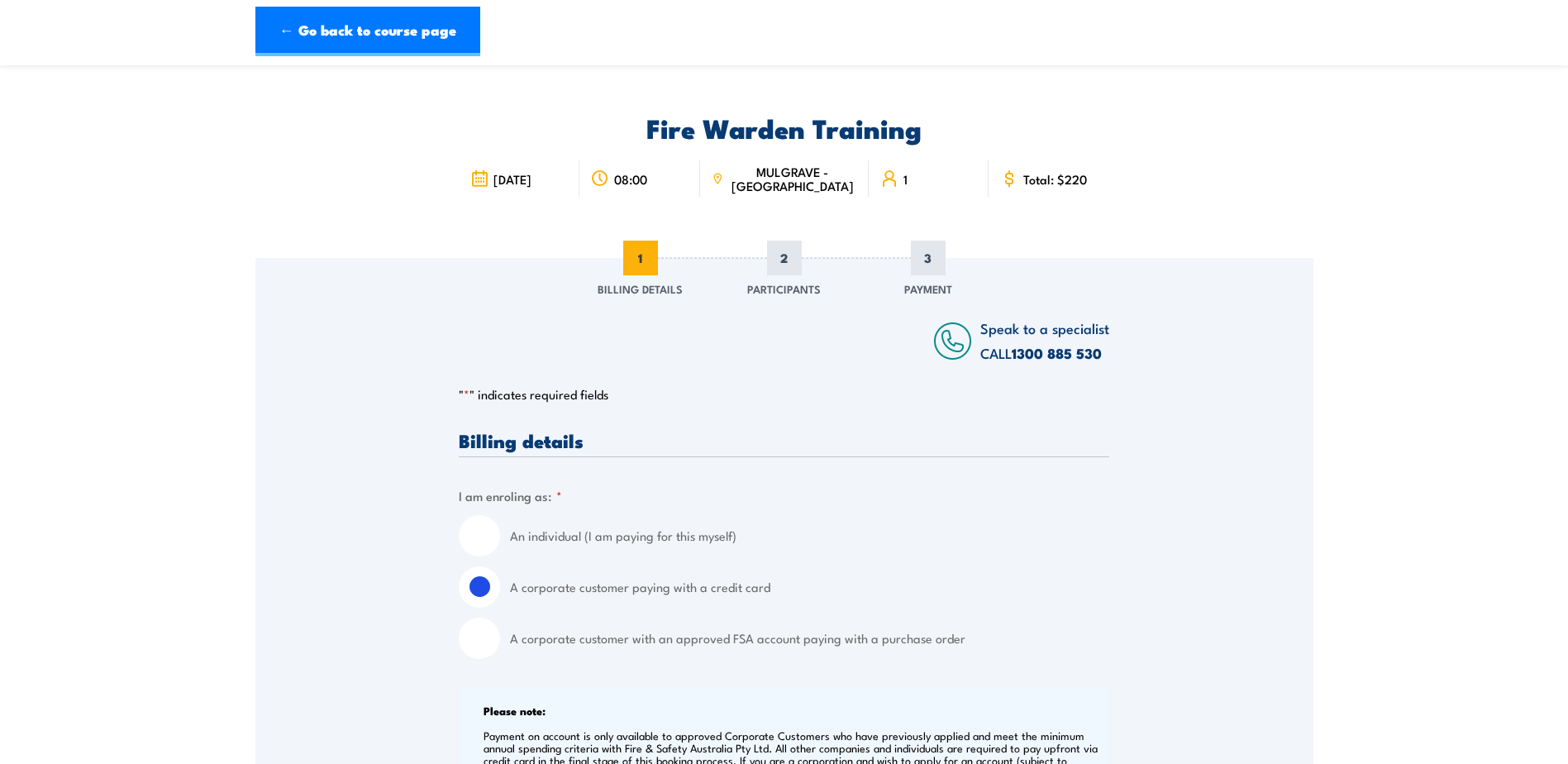
scroll to position [0, 0]
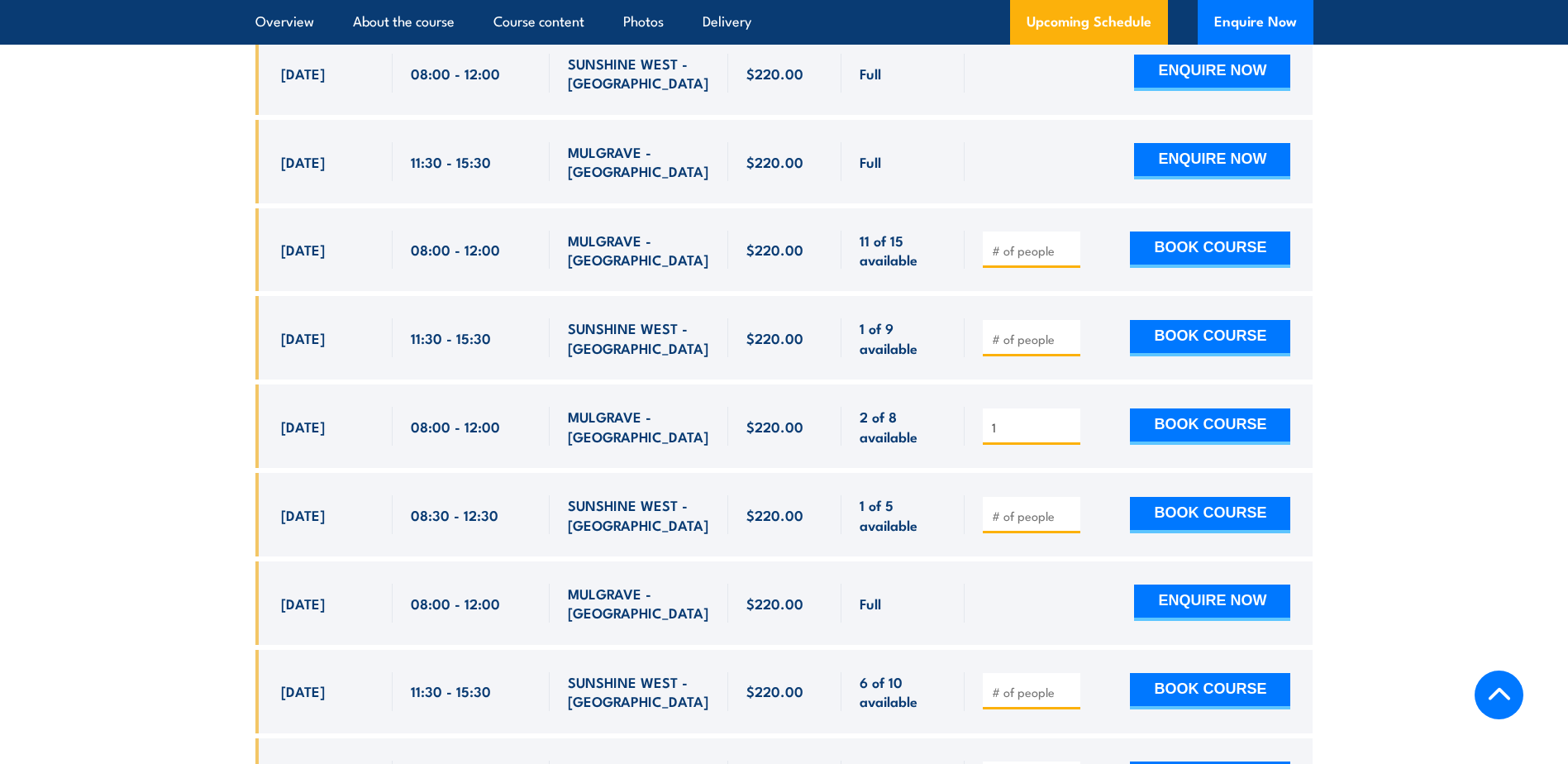
scroll to position [3321, 0]
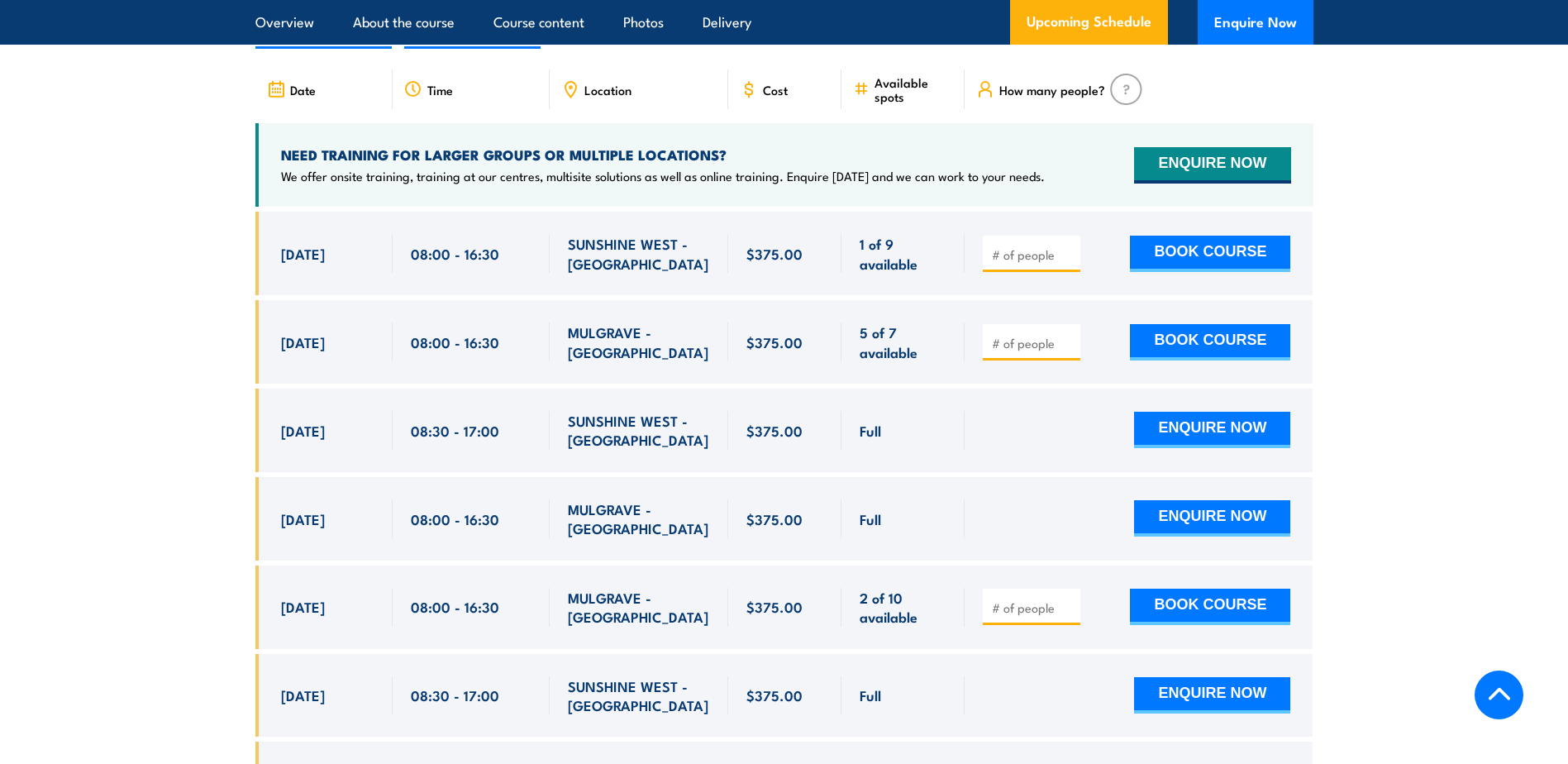
scroll to position [3058, 0]
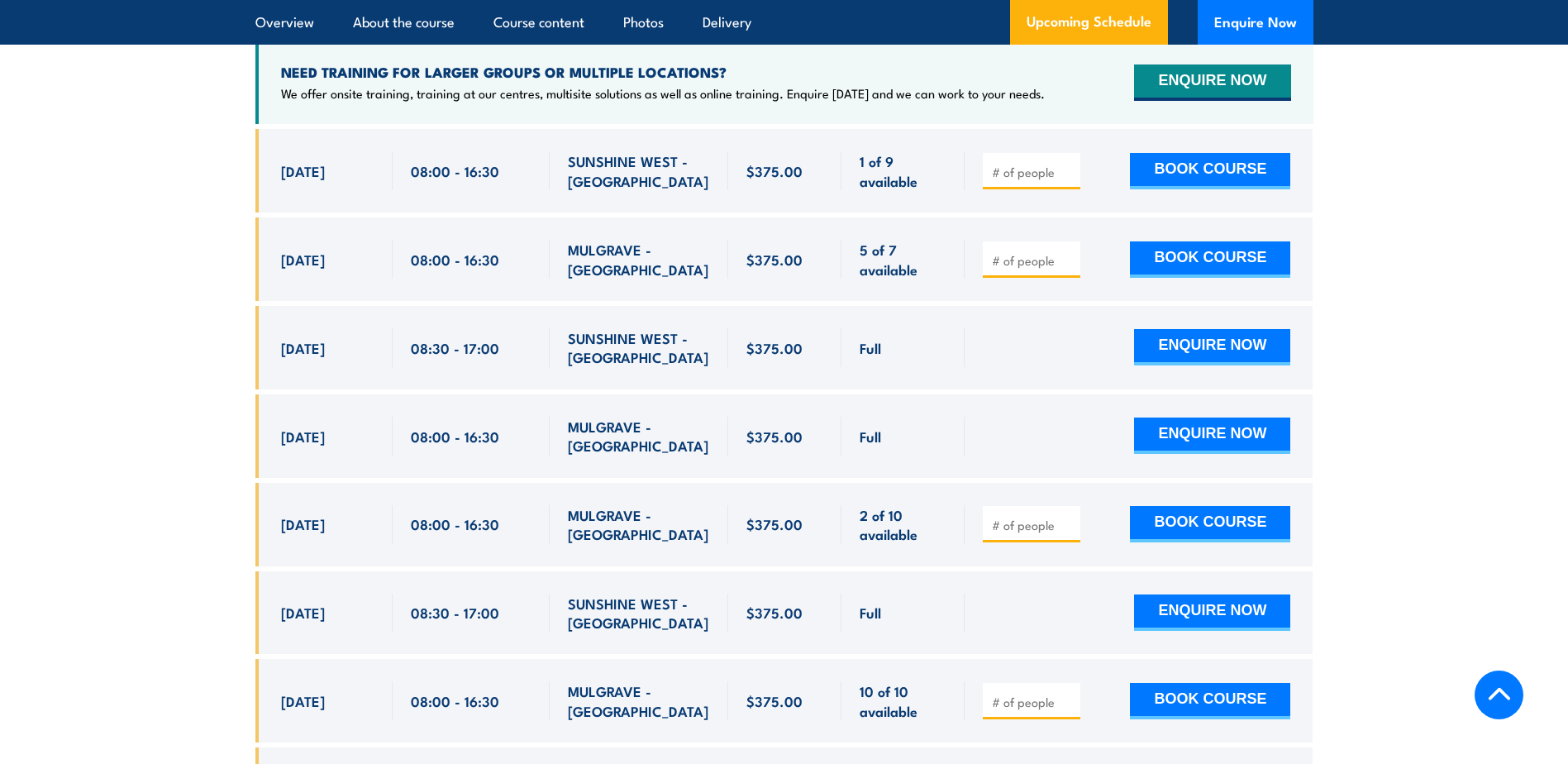
drag, startPoint x: 278, startPoint y: 171, endPoint x: 270, endPoint y: 178, distance: 10.6
click at [278, 171] on div "[DATE] 08:00 - 08:00" at bounding box center [324, 170] width 137 height 83
click at [170, 175] on section "UPCOMING SCHEDULE FOR - "Fire Warden / Chief Fire Warden Training" [DATE] [DATE]" at bounding box center [784, 409] width 1568 height 1068
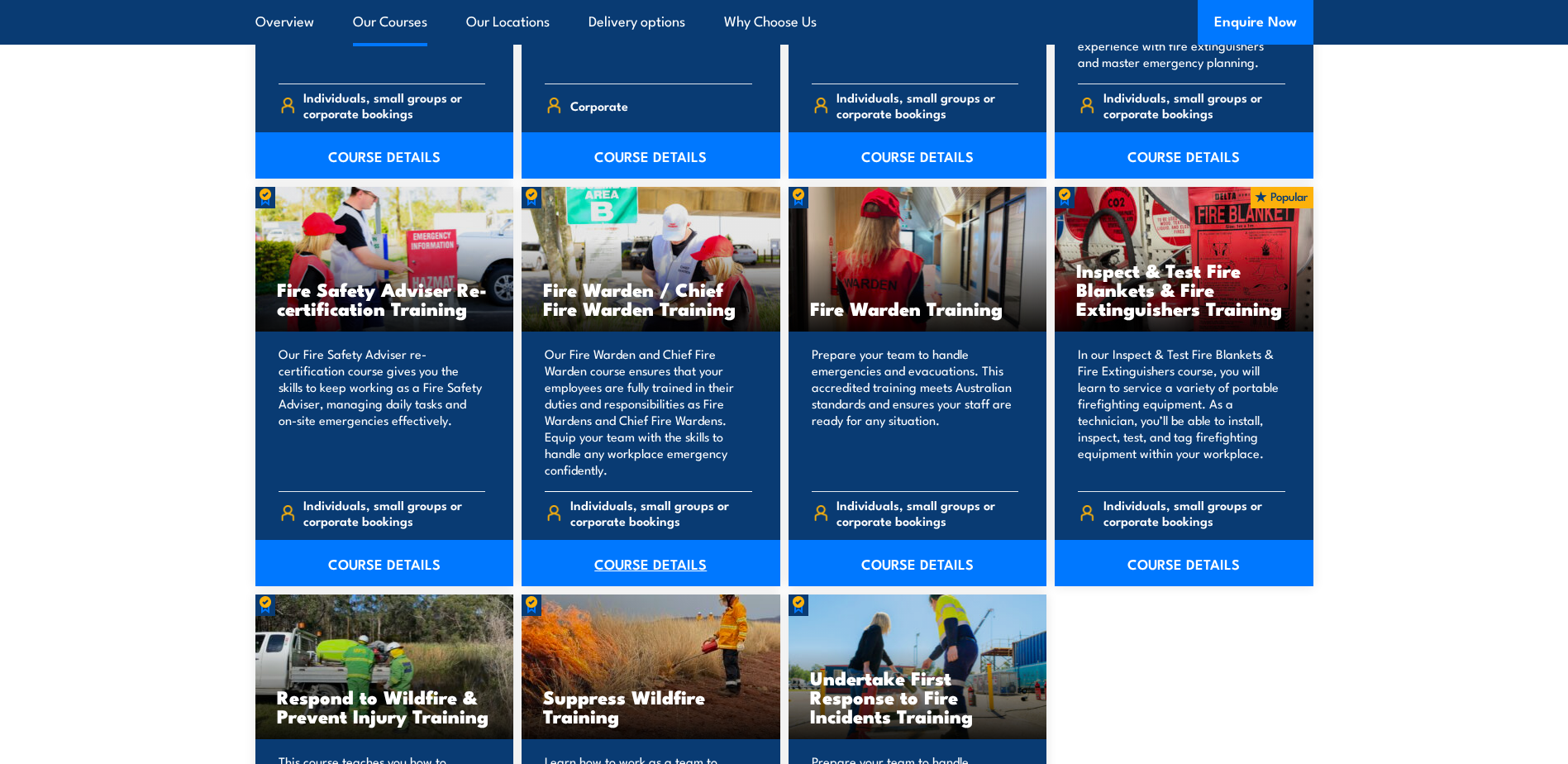
click at [622, 570] on link "COURSE DETAILS" at bounding box center [650, 562] width 259 height 46
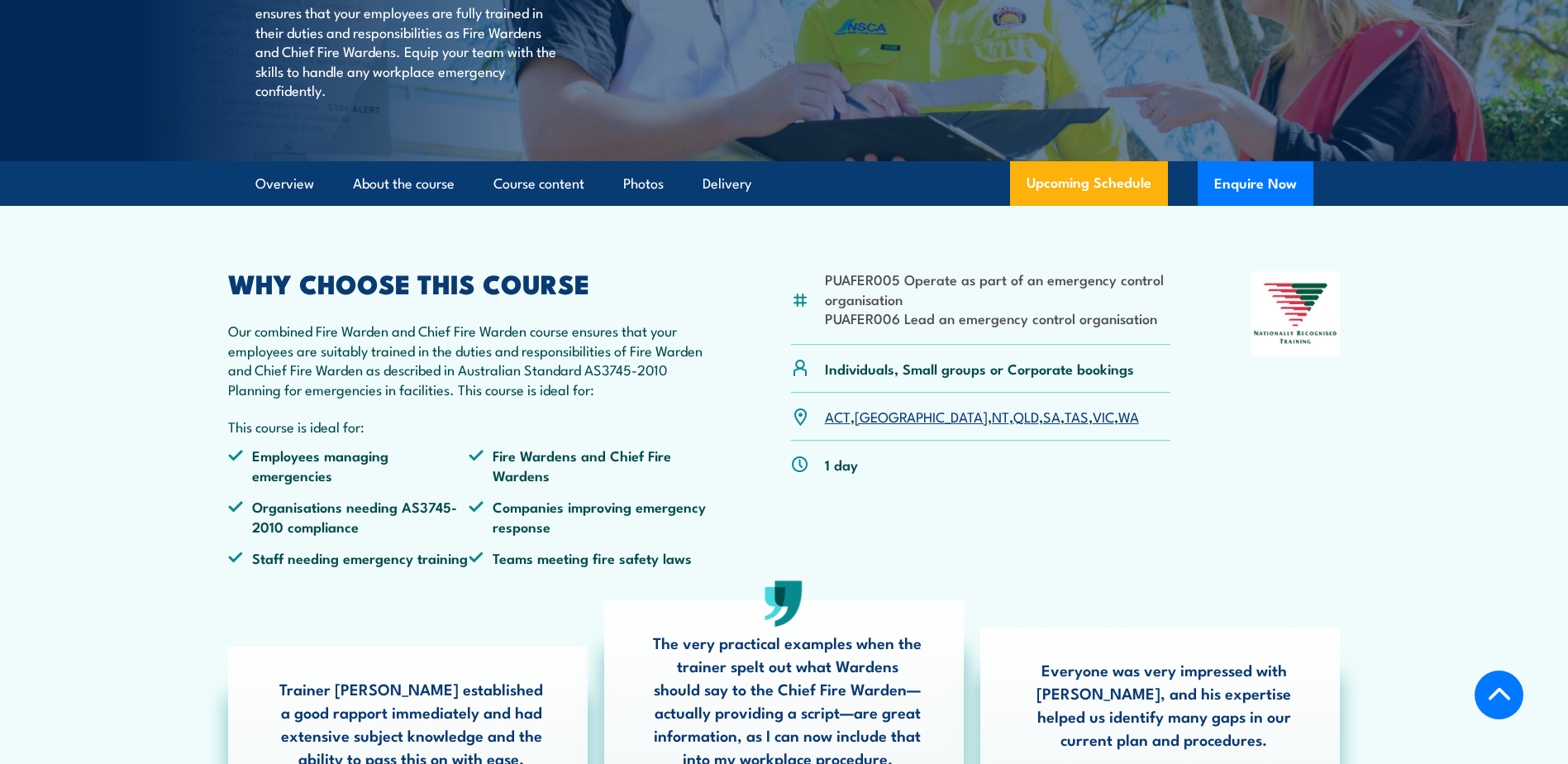
scroll to position [331, 0]
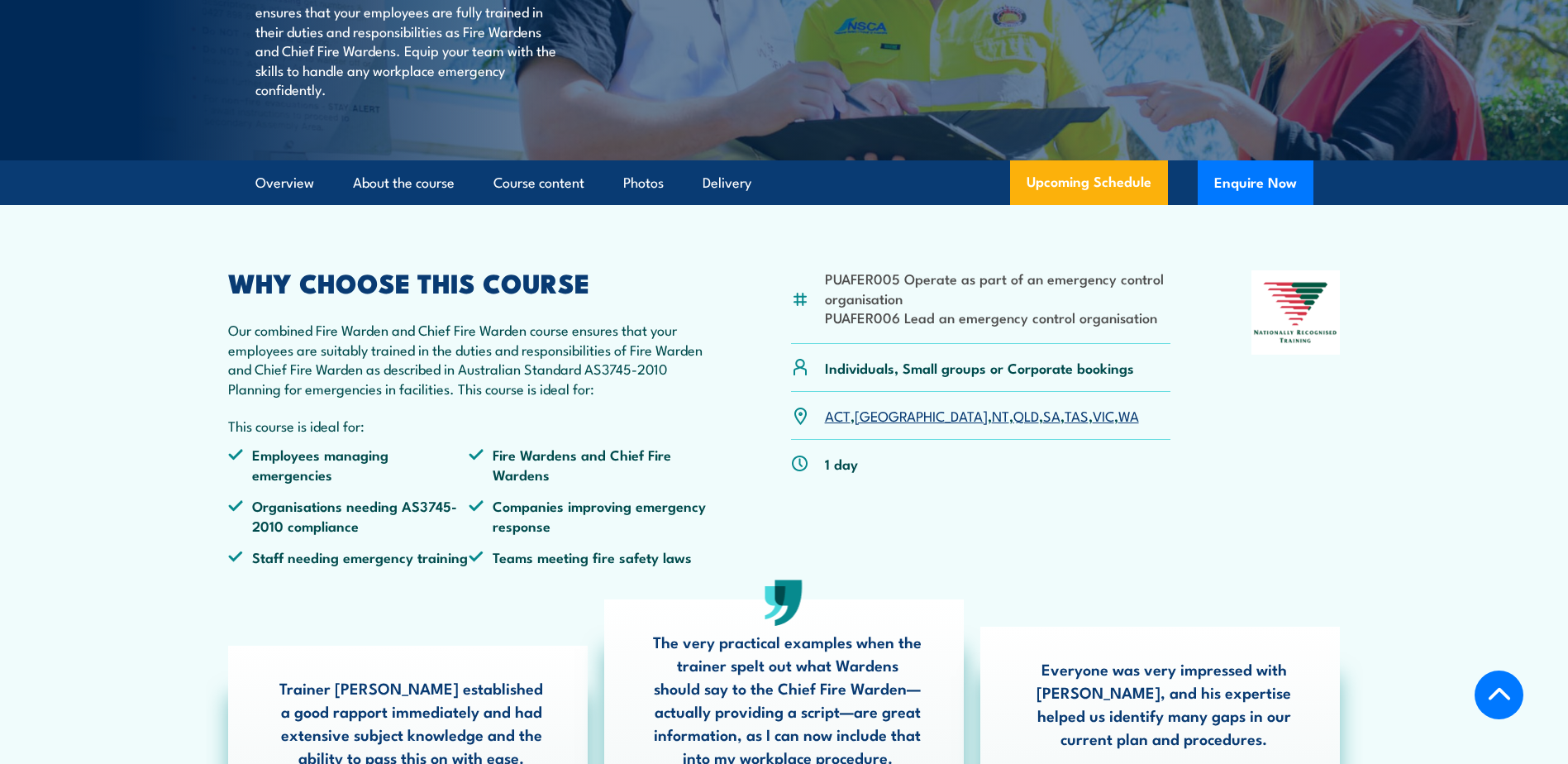
click at [1092, 425] on link "VIC" at bounding box center [1103, 415] width 21 height 20
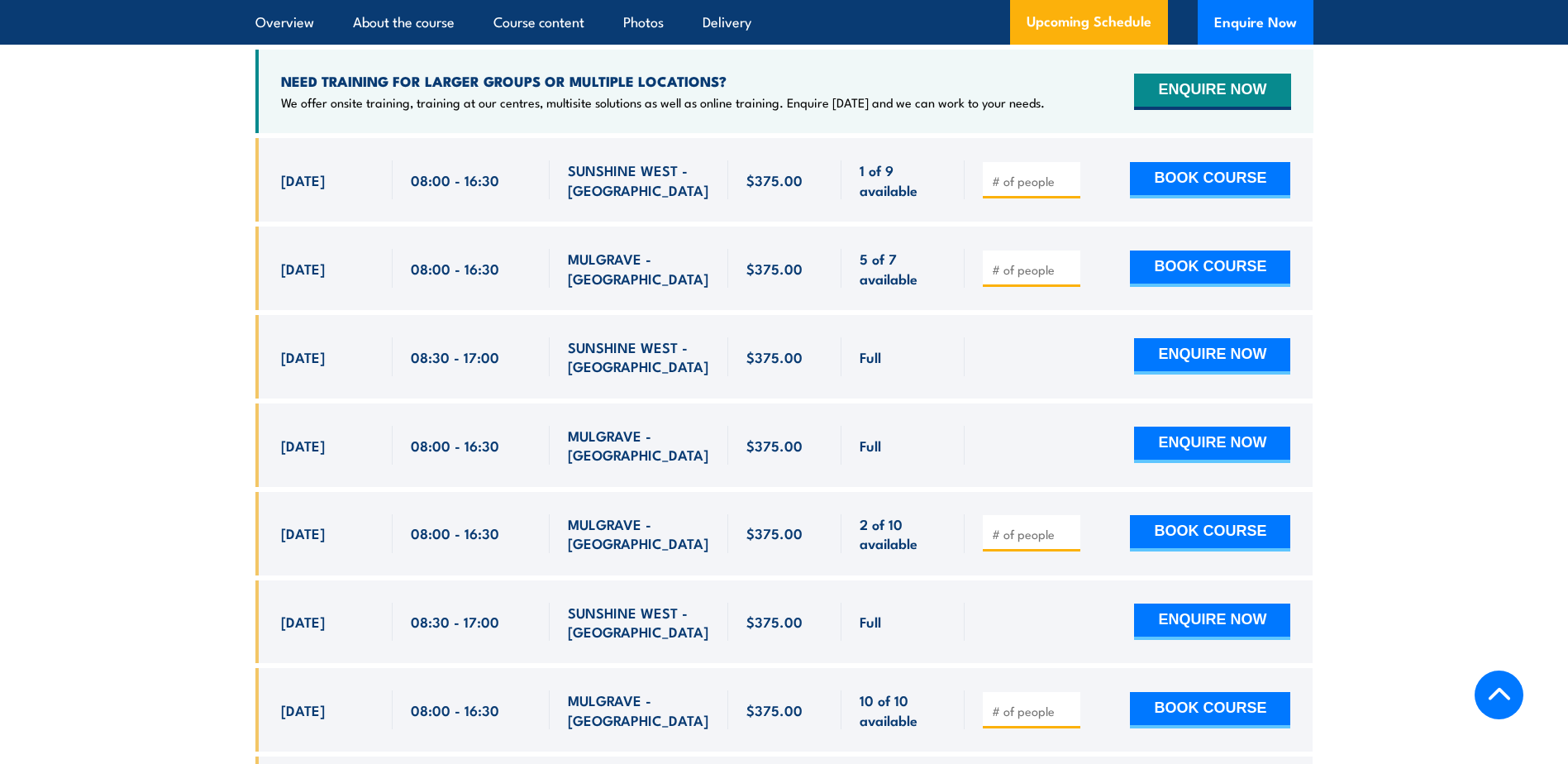
scroll to position [3010, 0]
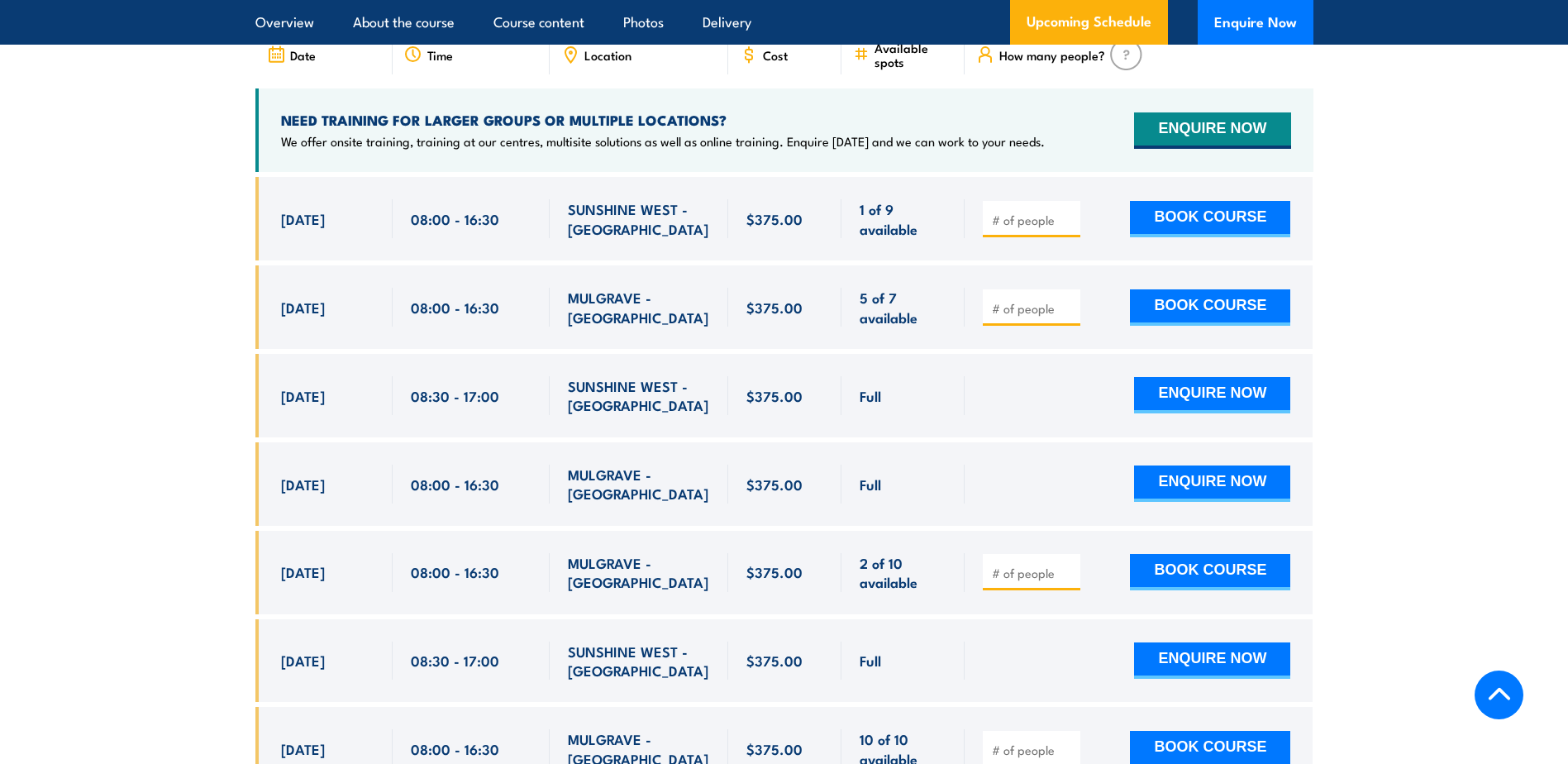
click at [188, 353] on section "UPCOMING SCHEDULE FOR - "Fire Warden / Chief Fire Warden Training" [DATE] [DATE]" at bounding box center [784, 456] width 1568 height 1068
